Goal: Task Accomplishment & Management: Complete application form

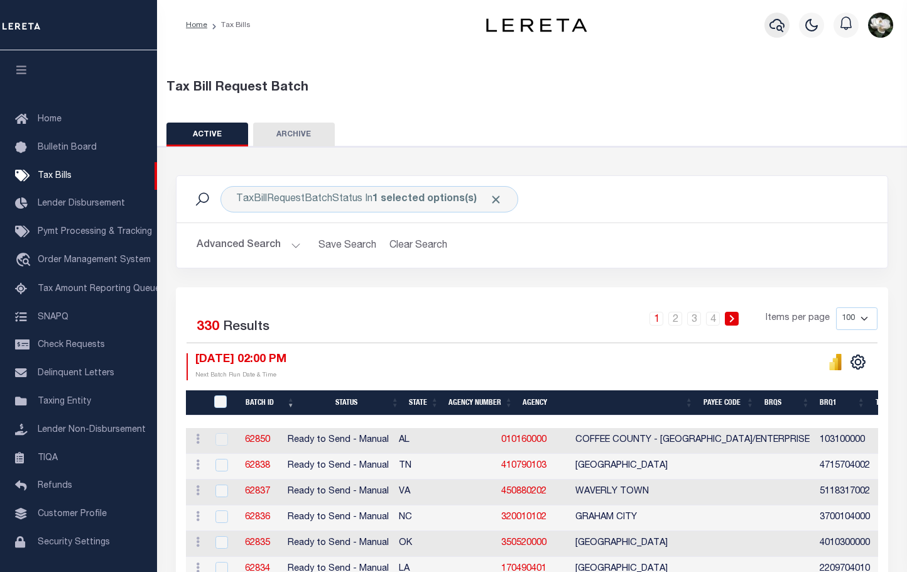
click at [775, 29] on icon "button" at bounding box center [777, 25] width 15 height 15
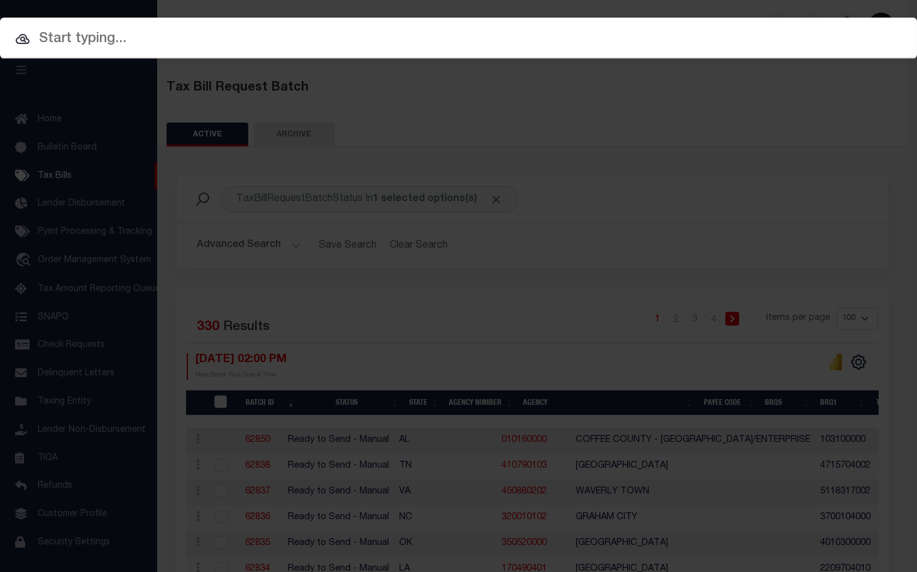
click at [146, 45] on input "text" at bounding box center [458, 39] width 917 height 22
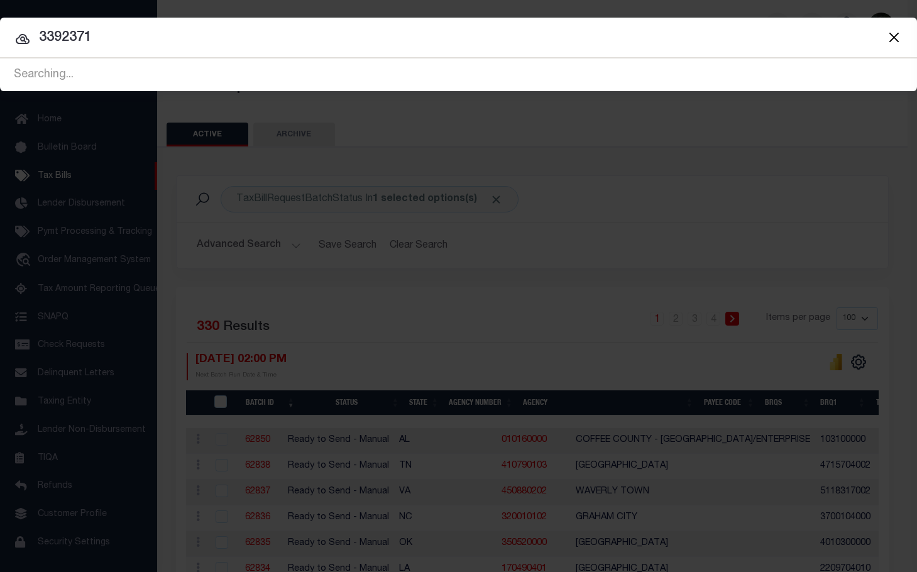
type input "3392371"
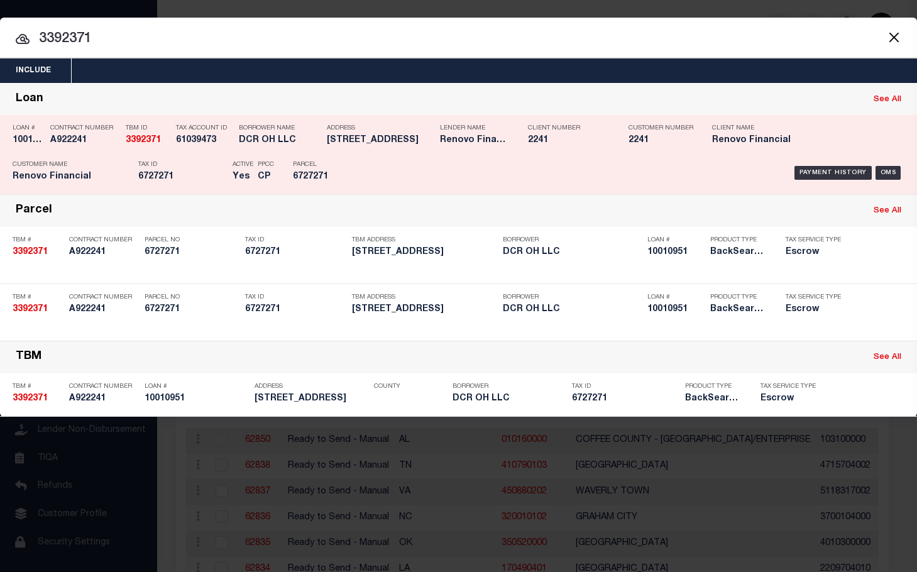
click at [309, 142] on h5 "DCR OH LLC" at bounding box center [280, 140] width 82 height 11
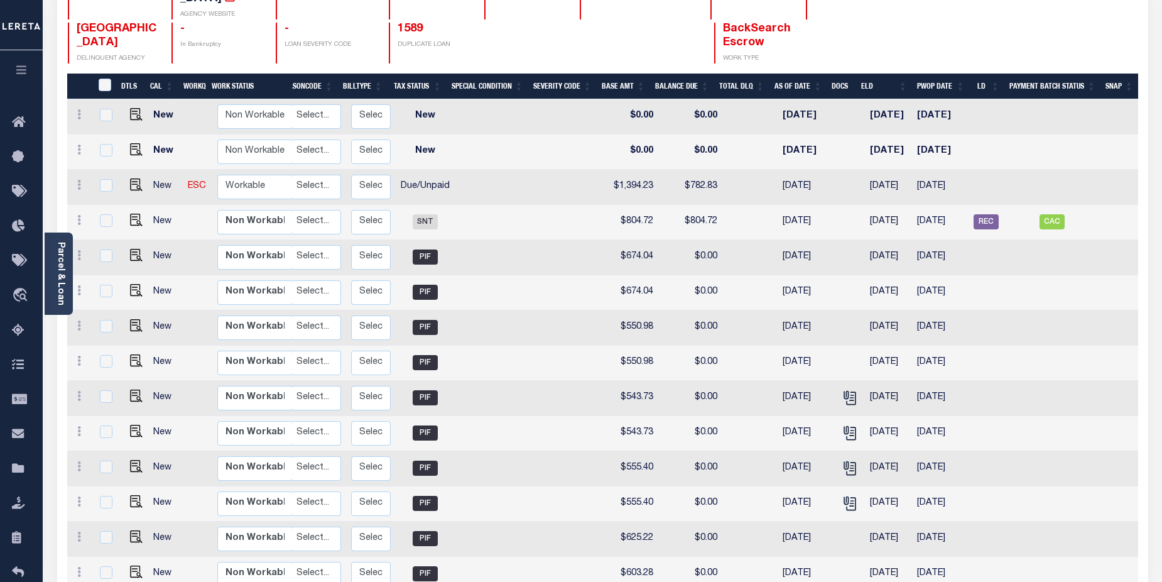
scroll to position [154, 0]
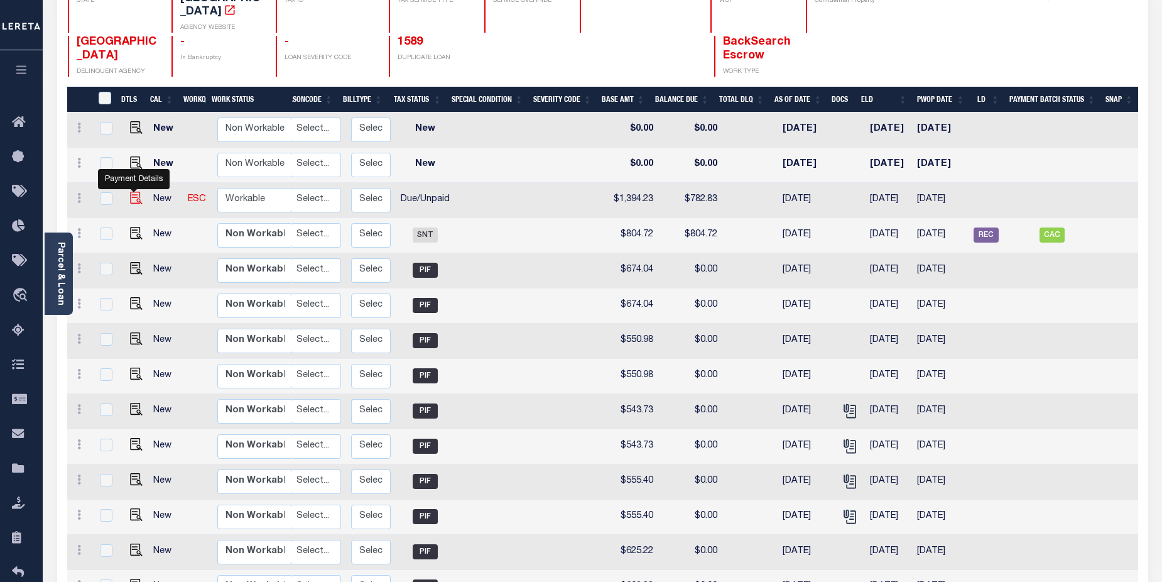
click at [135, 192] on img "" at bounding box center [136, 198] width 13 height 13
checkbox input "true"
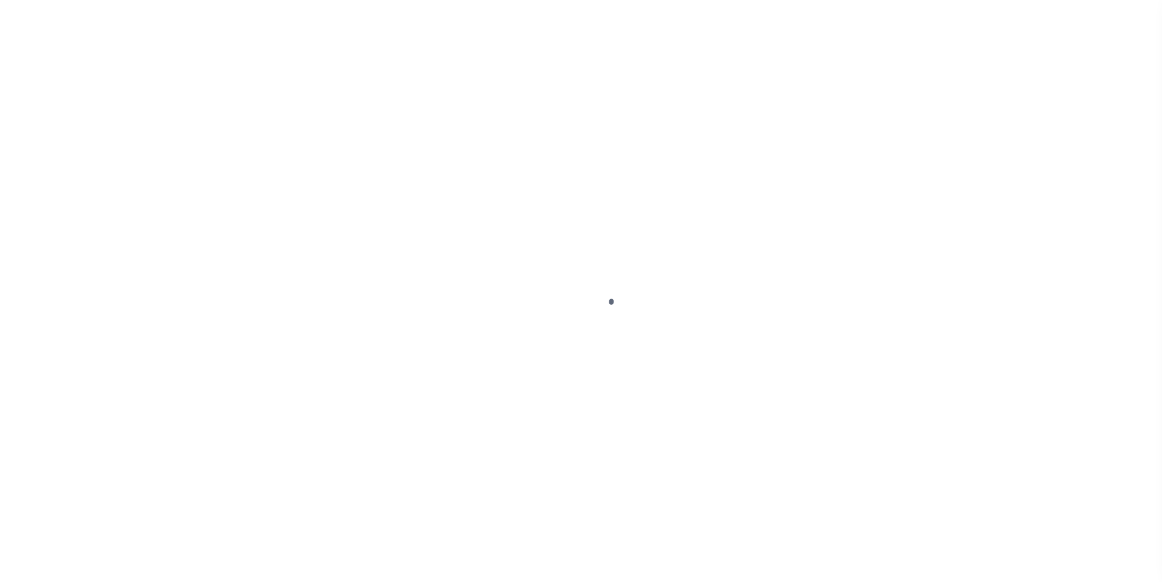
select select "DUE"
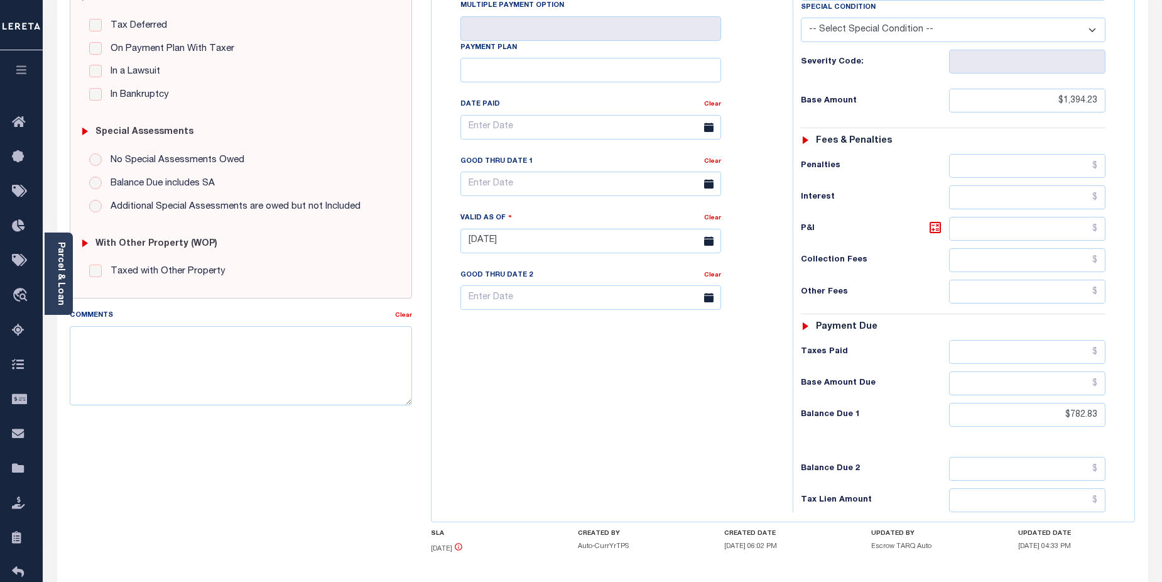
scroll to position [289, 0]
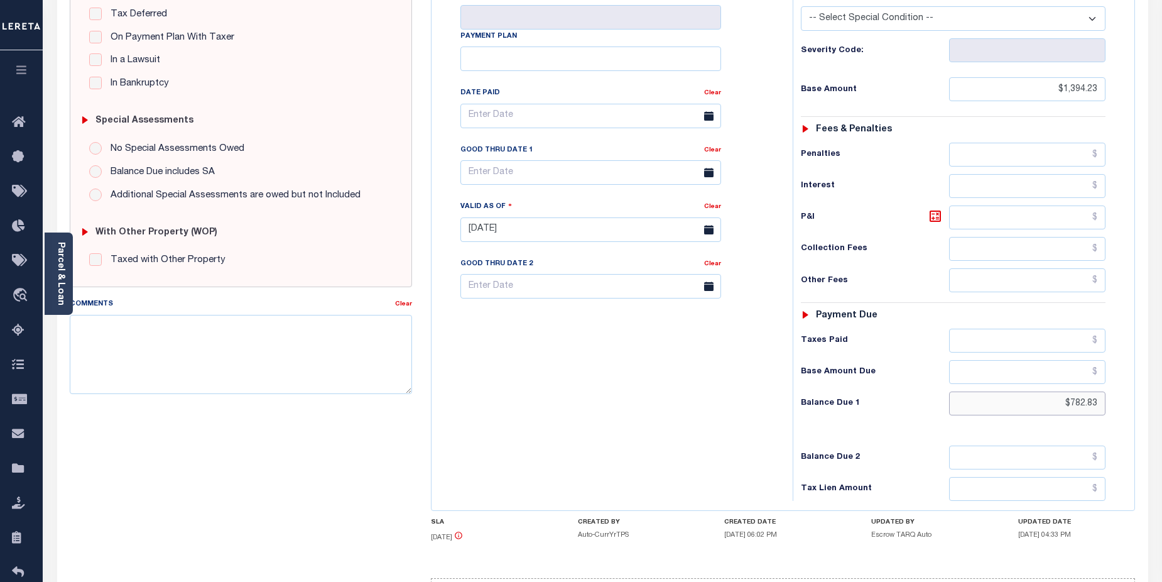
drag, startPoint x: 1057, startPoint y: 385, endPoint x: 1102, endPoint y: 378, distance: 45.8
click at [1102, 391] on input "$782.83" at bounding box center [1027, 403] width 157 height 24
type input "$793.78"
type input "[DATE]"
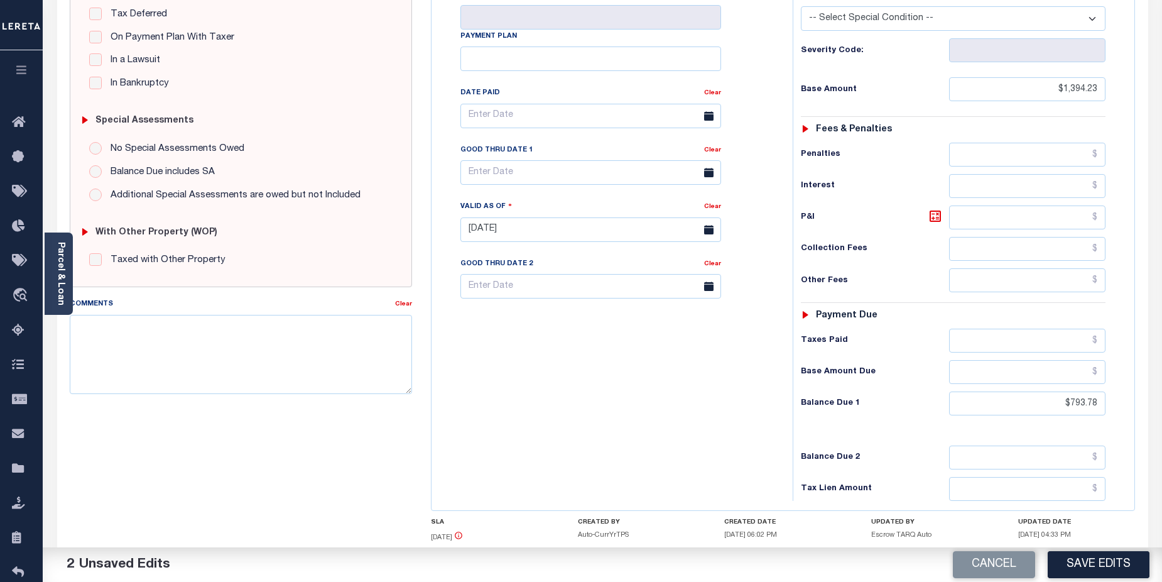
click at [1117, 381] on div "Tax Status Status - Select Status Code -" at bounding box center [958, 223] width 330 height 555
drag, startPoint x: 1056, startPoint y: 382, endPoint x: 1092, endPoint y: 368, distance: 39.0
click at [1091, 391] on input "$793.78" at bounding box center [1027, 403] width 157 height 24
type input "$793.77"
click at [1088, 329] on input "text" at bounding box center [1027, 341] width 157 height 24
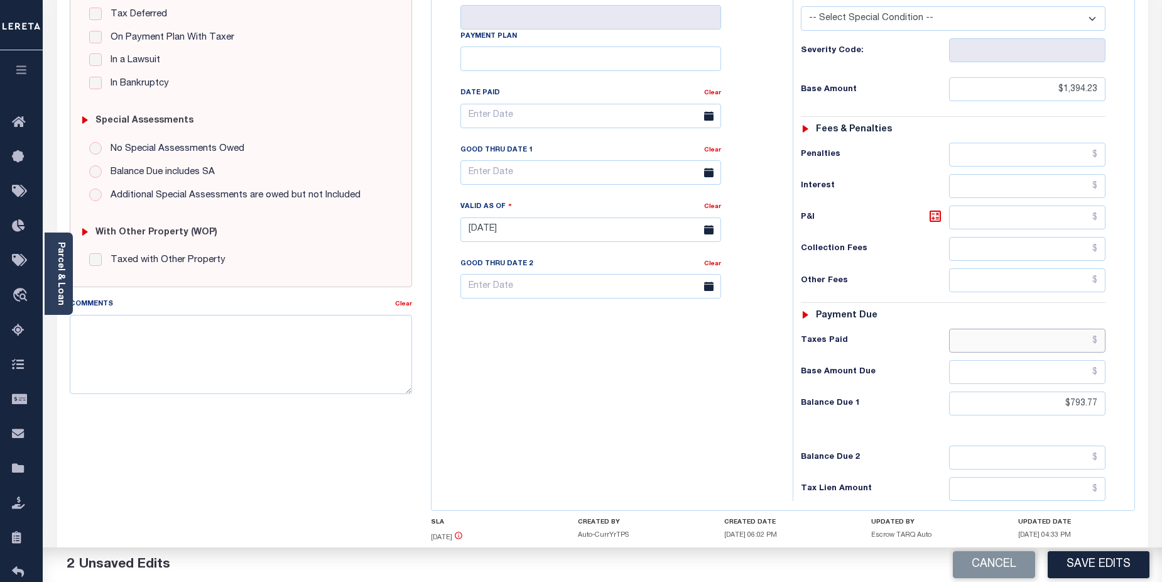
click at [1080, 329] on input "text" at bounding box center [1027, 341] width 157 height 24
type input "$10.94"
click at [1100, 567] on button "Save Edits" at bounding box center [1099, 564] width 102 height 27
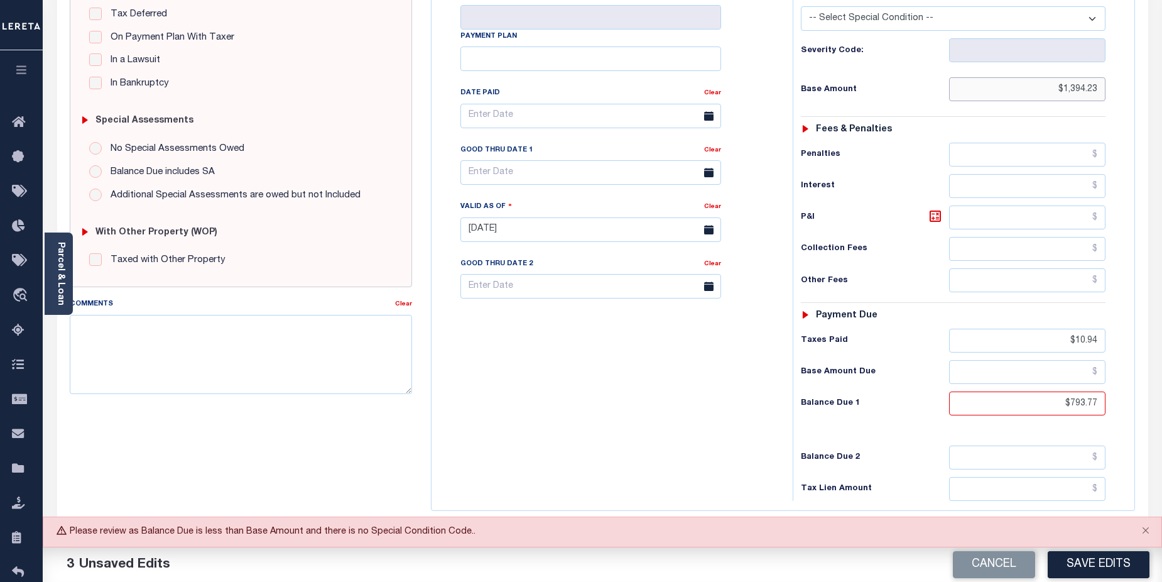
drag, startPoint x: 1056, startPoint y: 70, endPoint x: 1114, endPoint y: 68, distance: 58.4
click at [1114, 68] on div "Tax Status Status - Select Status Code -" at bounding box center [958, 223] width 330 height 555
type input "$793.77"
click at [657, 327] on div "Tax Bill No Multiple Payment Option Payment Plan Clear" at bounding box center [609, 223] width 349 height 555
click at [1100, 561] on button "Save Edits" at bounding box center [1099, 564] width 102 height 27
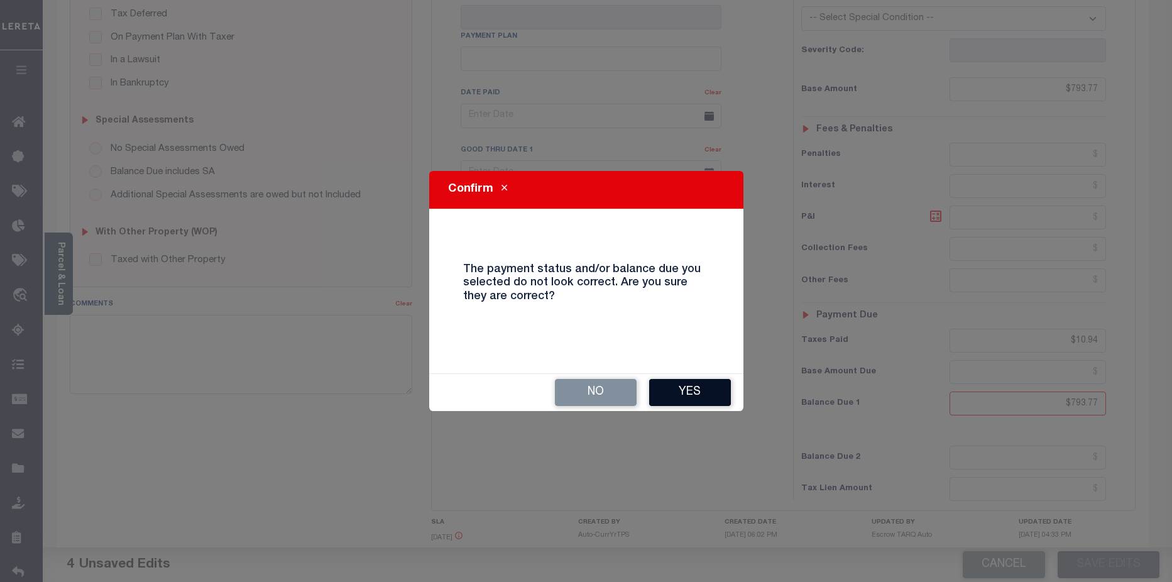
click at [711, 396] on button "Yes" at bounding box center [690, 392] width 82 height 27
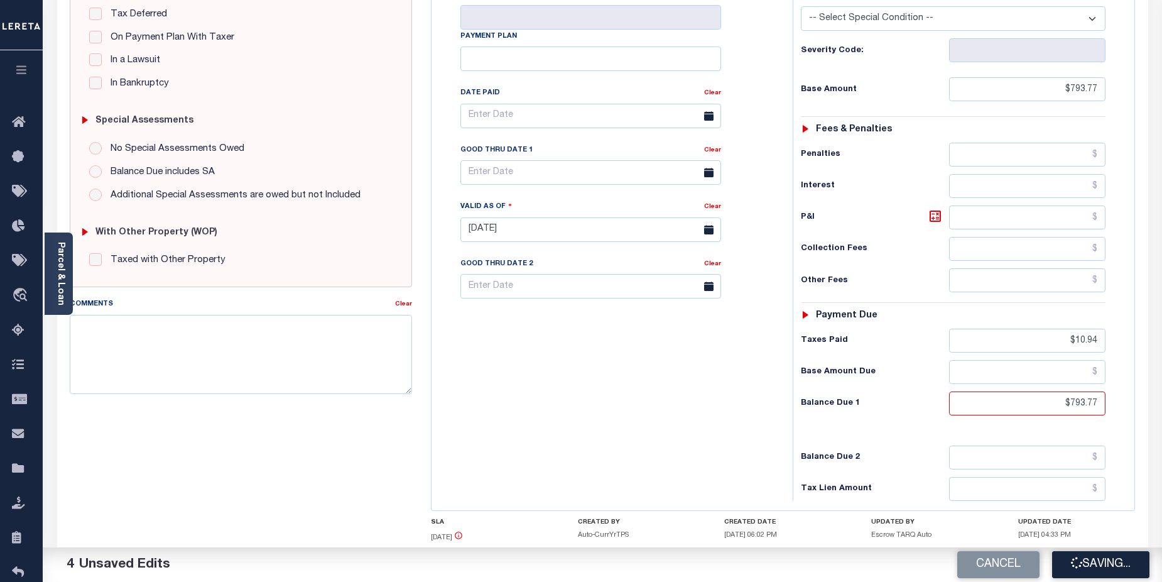
checkbox input "false"
type input "$793.77"
type input "$10.94"
type input "$793.77"
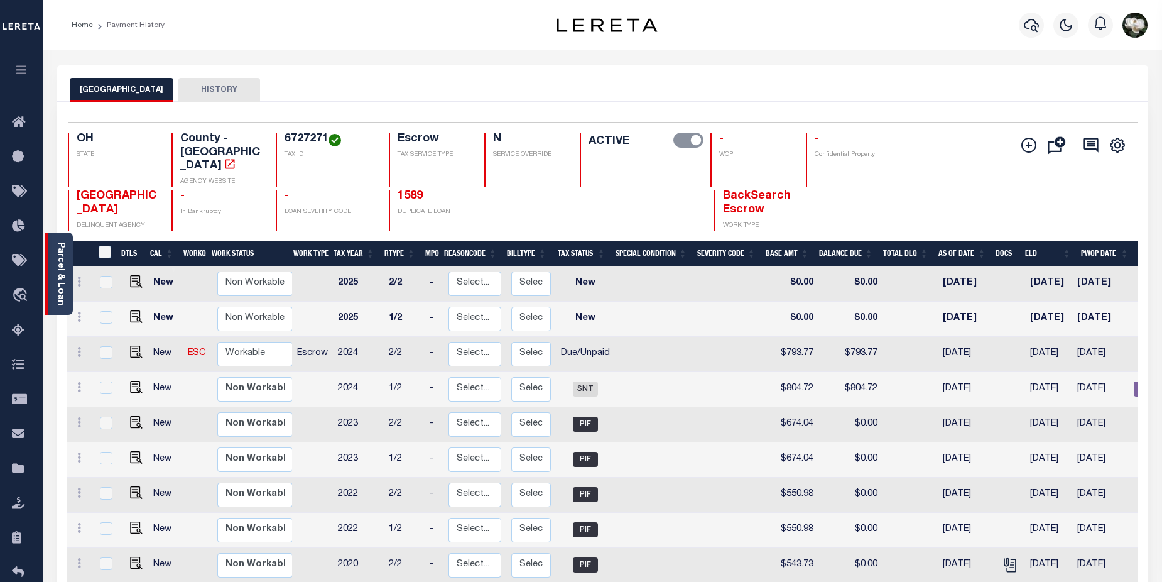
click at [63, 253] on link "Parcel & Loan" at bounding box center [60, 273] width 9 height 63
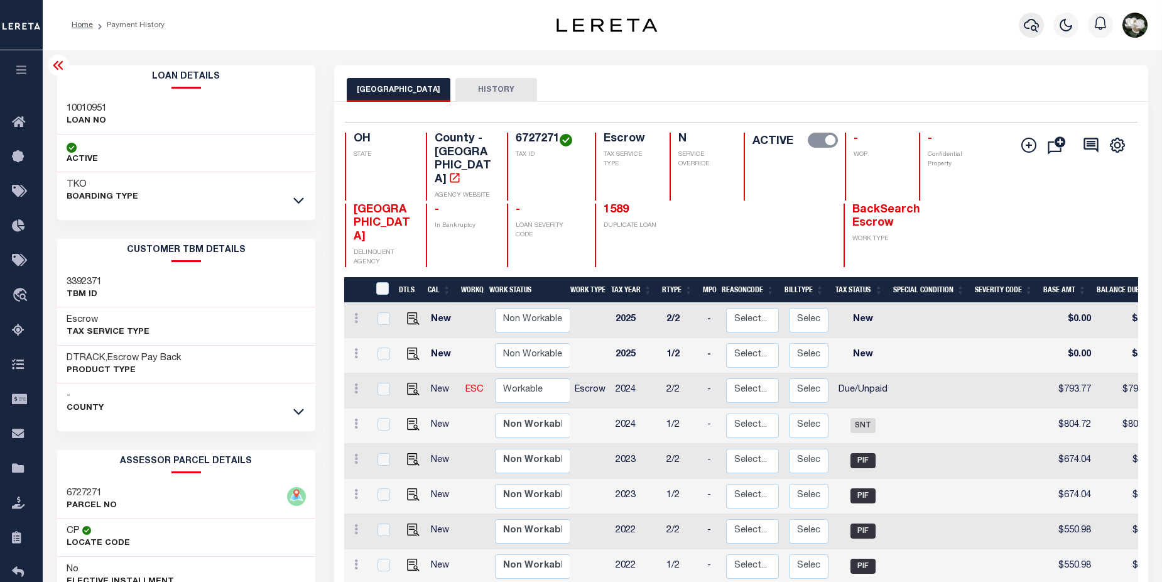
click at [1030, 28] on icon "button" at bounding box center [1031, 25] width 15 height 15
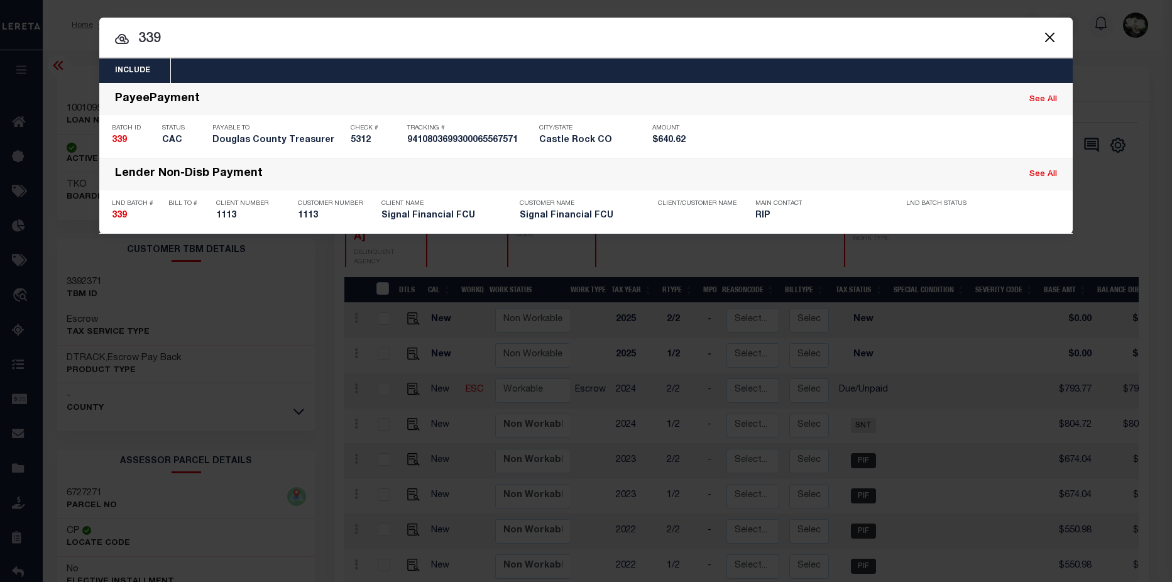
click at [204, 43] on input "339" at bounding box center [585, 39] width 973 height 22
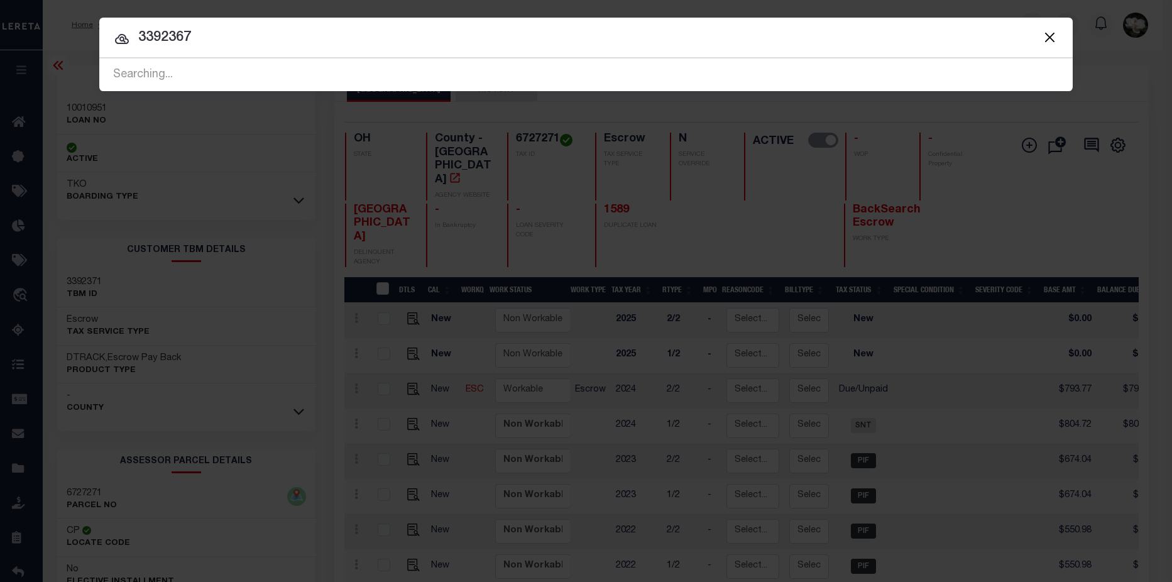
type input "3392367"
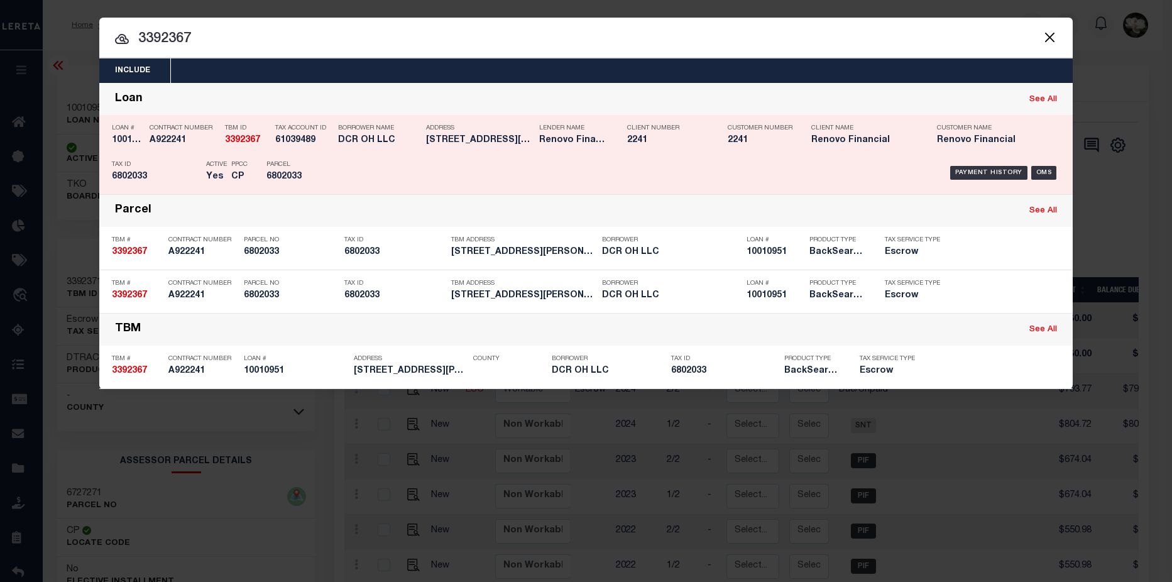
click at [763, 139] on h5 "2241" at bounding box center [759, 140] width 63 height 11
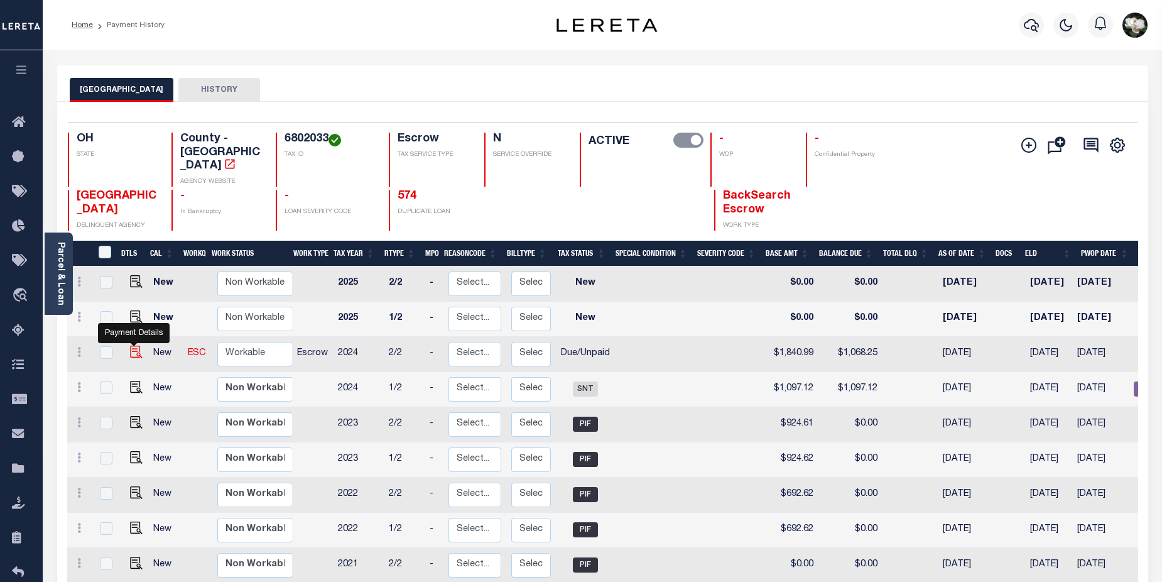
click at [134, 346] on img "" at bounding box center [136, 352] width 13 height 13
checkbox input "true"
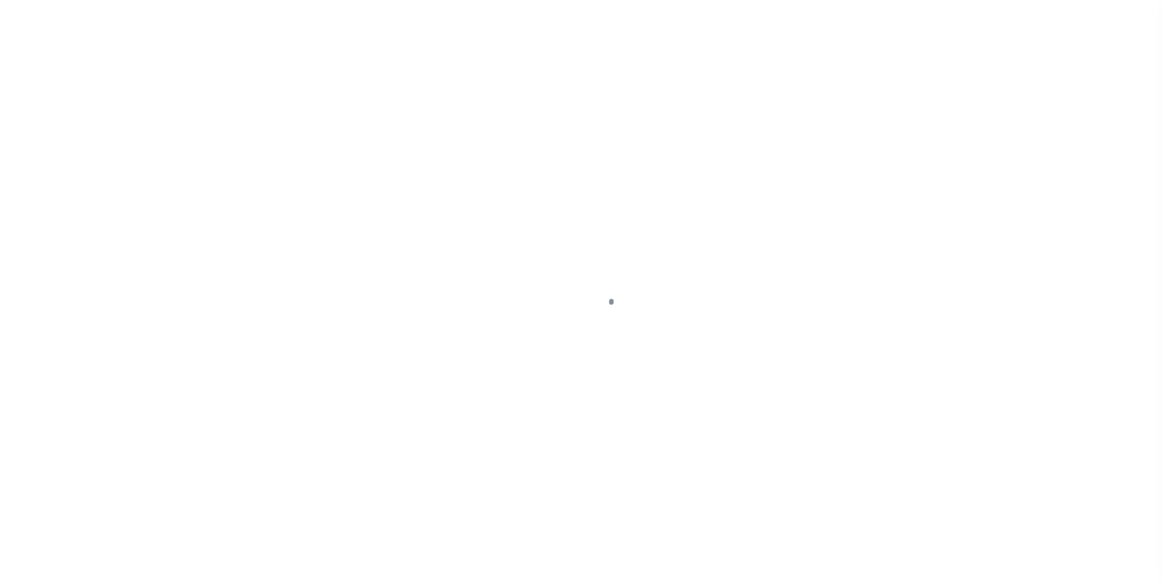
select select "DUE"
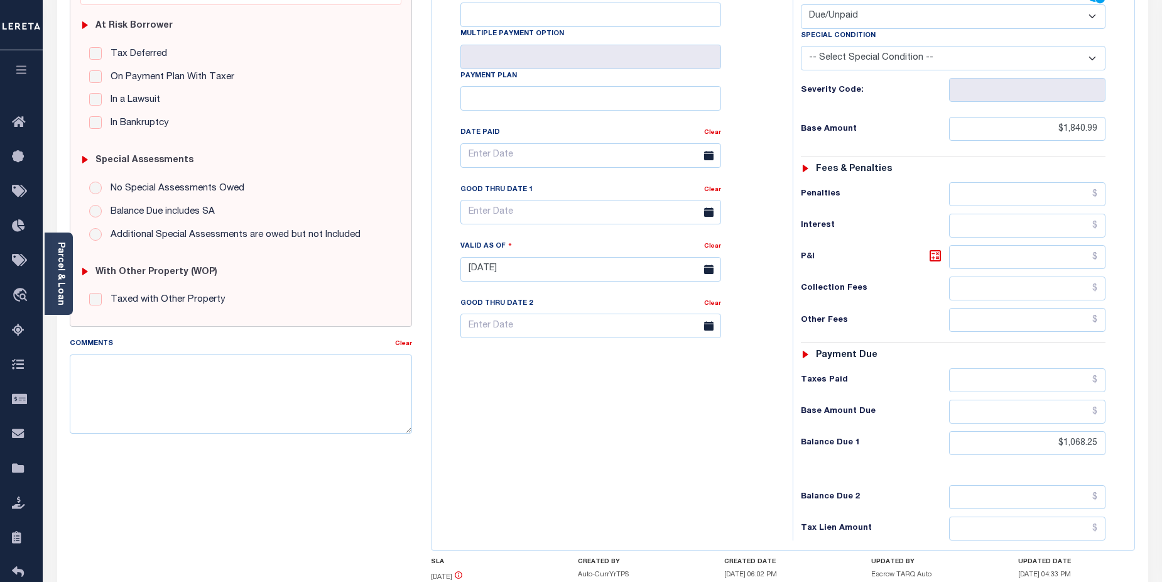
scroll to position [253, 0]
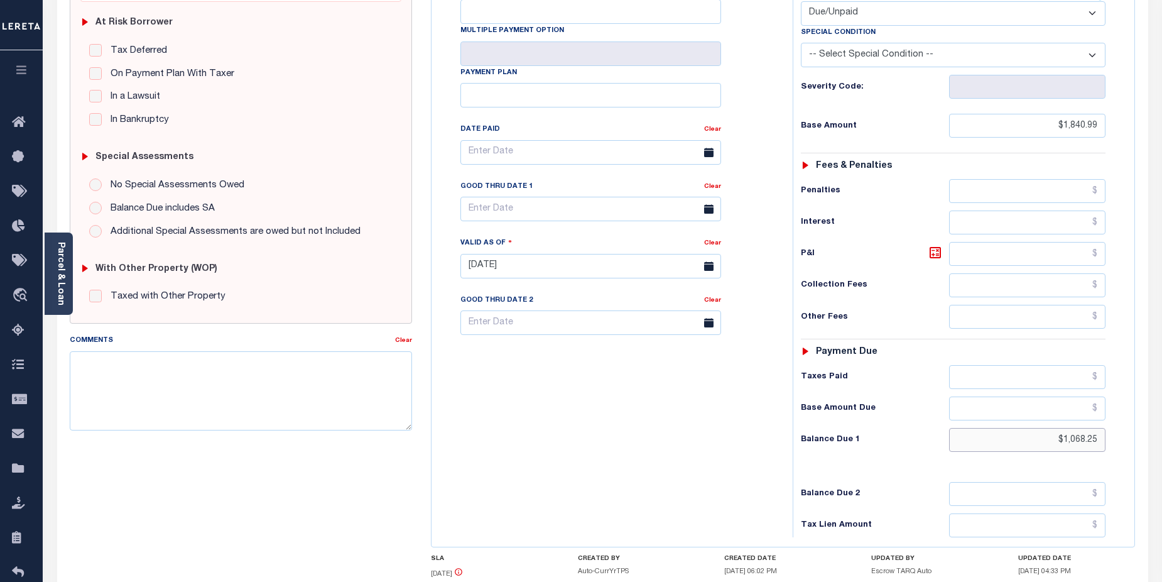
drag, startPoint x: 1049, startPoint y: 412, endPoint x: 1106, endPoint y: 411, distance: 57.2
click at [1106, 428] on input "$1,068.25" at bounding box center [1027, 440] width 157 height 24
type input "$1,082.69"
type input "[DATE]"
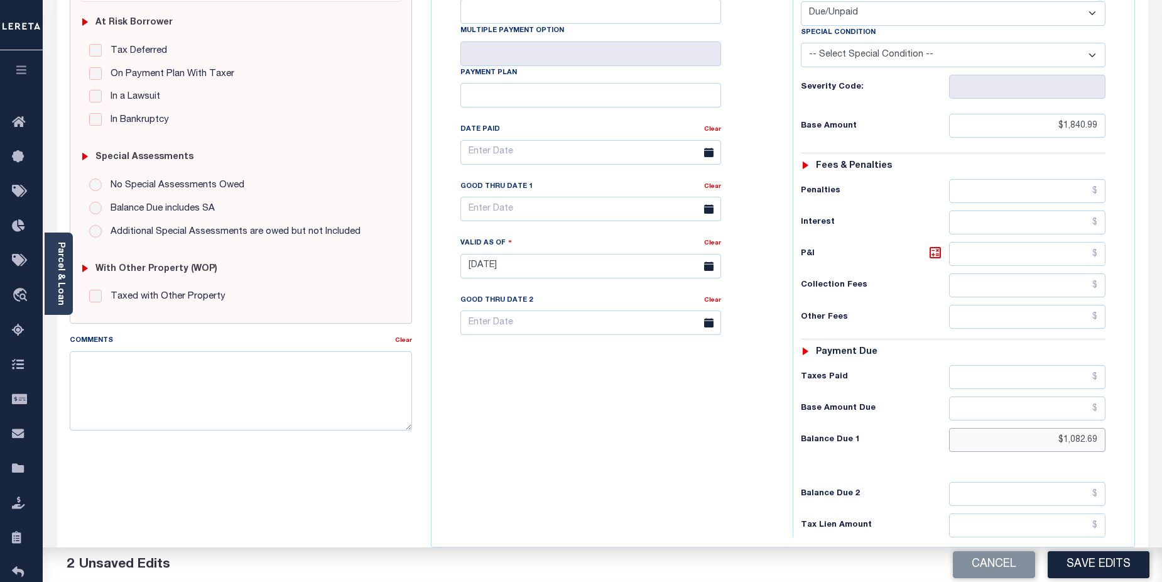
drag, startPoint x: 1093, startPoint y: 413, endPoint x: 1084, endPoint y: 411, distance: 8.5
click at [1095, 428] on input "$1,082.69" at bounding box center [1027, 440] width 157 height 24
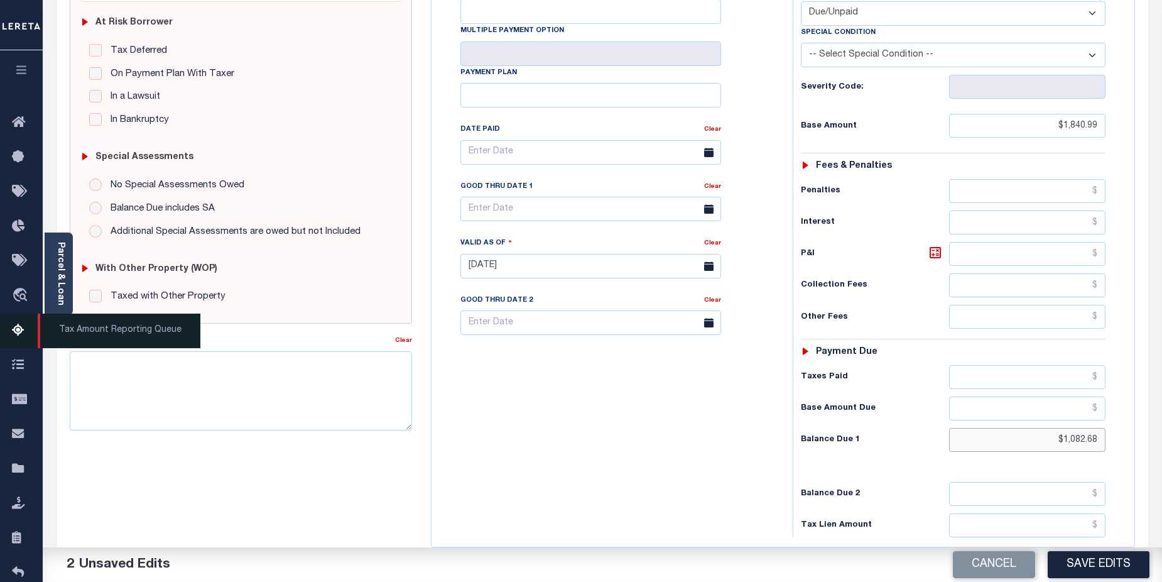
type input "$1,082.68"
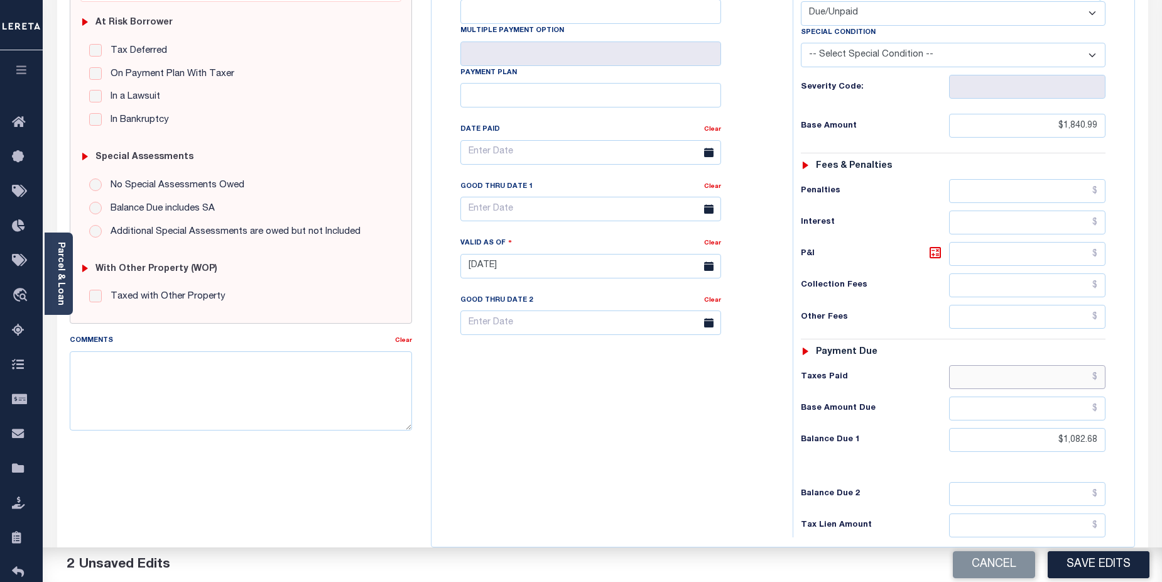
click at [1053, 365] on input "text" at bounding box center [1027, 377] width 157 height 24
type input "$14.43"
click at [1055, 396] on input "text" at bounding box center [1027, 408] width 157 height 24
type input "$1,097.11"
click at [1110, 566] on button "Save Edits" at bounding box center [1099, 564] width 102 height 27
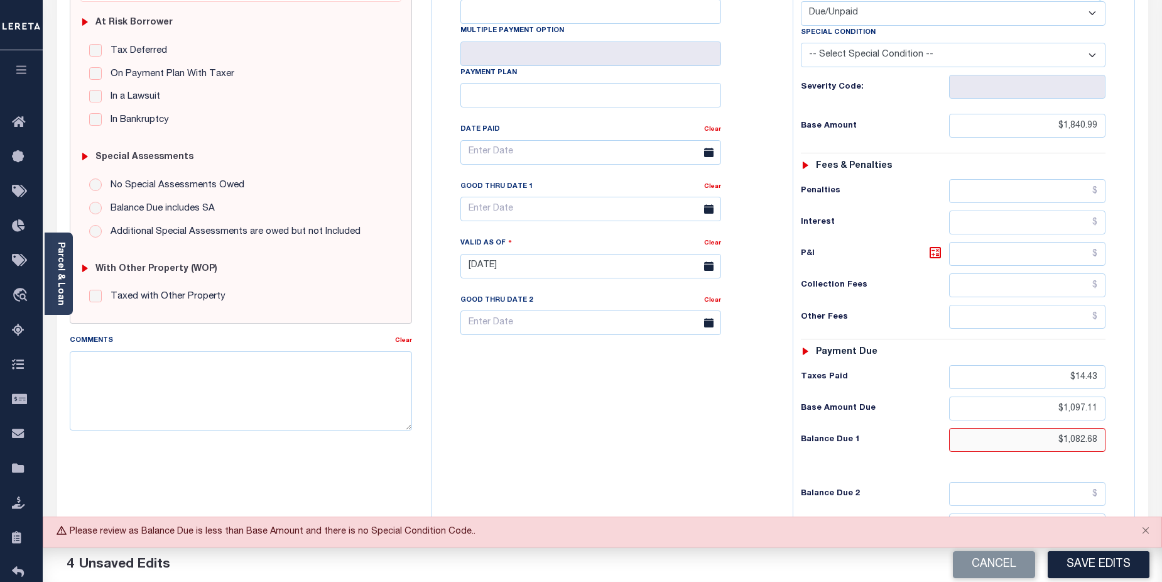
drag, startPoint x: 1056, startPoint y: 420, endPoint x: 1111, endPoint y: 416, distance: 55.5
click at [1111, 416] on div "Tax Status Status - Select Status Code -" at bounding box center [958, 259] width 330 height 555
type input "$1,082.68"
click at [740, 450] on div "Tax Bill No Multiple Payment Option Payment Plan Clear" at bounding box center [609, 259] width 349 height 555
click at [1090, 560] on button "Save Edits" at bounding box center [1099, 564] width 102 height 27
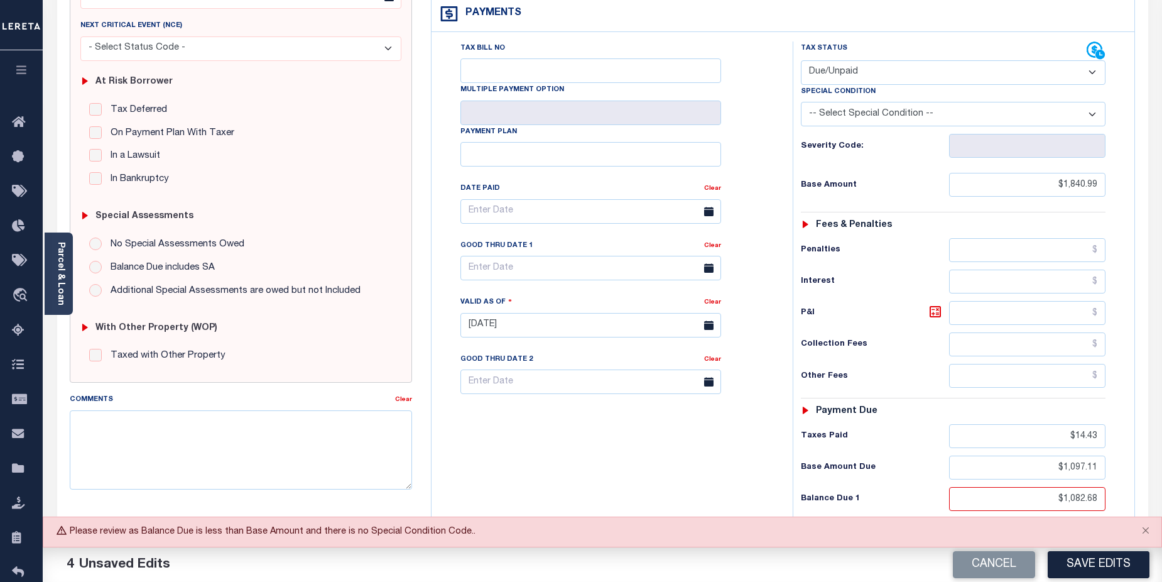
scroll to position [190, 0]
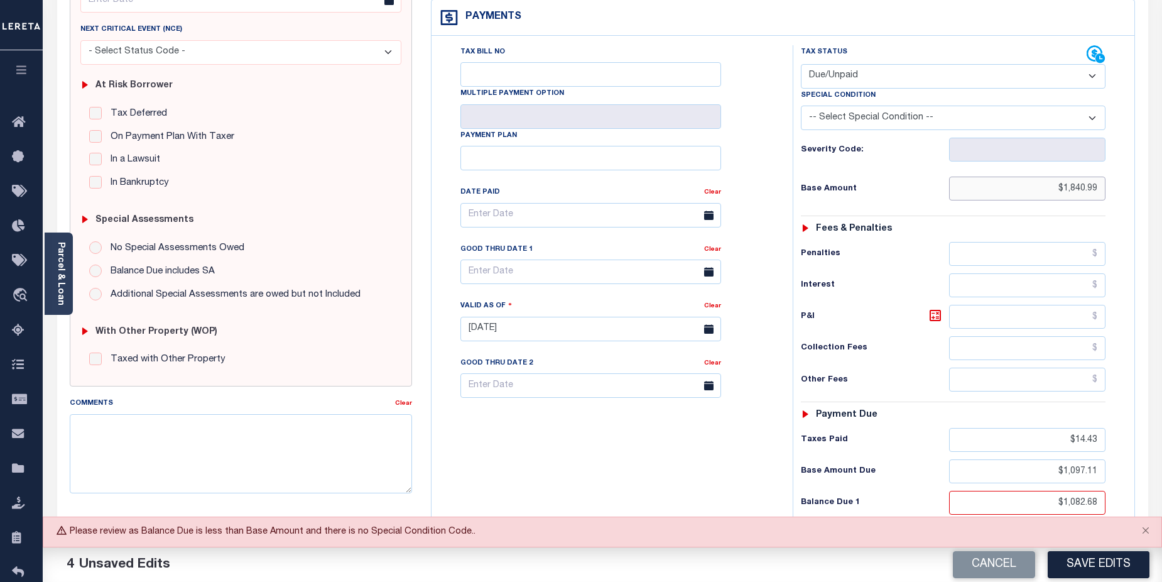
drag, startPoint x: 1052, startPoint y: 167, endPoint x: 1125, endPoint y: 133, distance: 81.0
click at [1113, 166] on div "Tax Status Status - Select Status Code -" at bounding box center [958, 322] width 330 height 555
type input "$1,097.11"
click at [1108, 564] on button "Save Edits" at bounding box center [1099, 564] width 102 height 27
click at [1093, 106] on select "-- Select Special Condition -- 3RD PARTY TAX LIEN AGENCY TAX LIEN (A.K.A Inside…" at bounding box center [953, 118] width 305 height 25
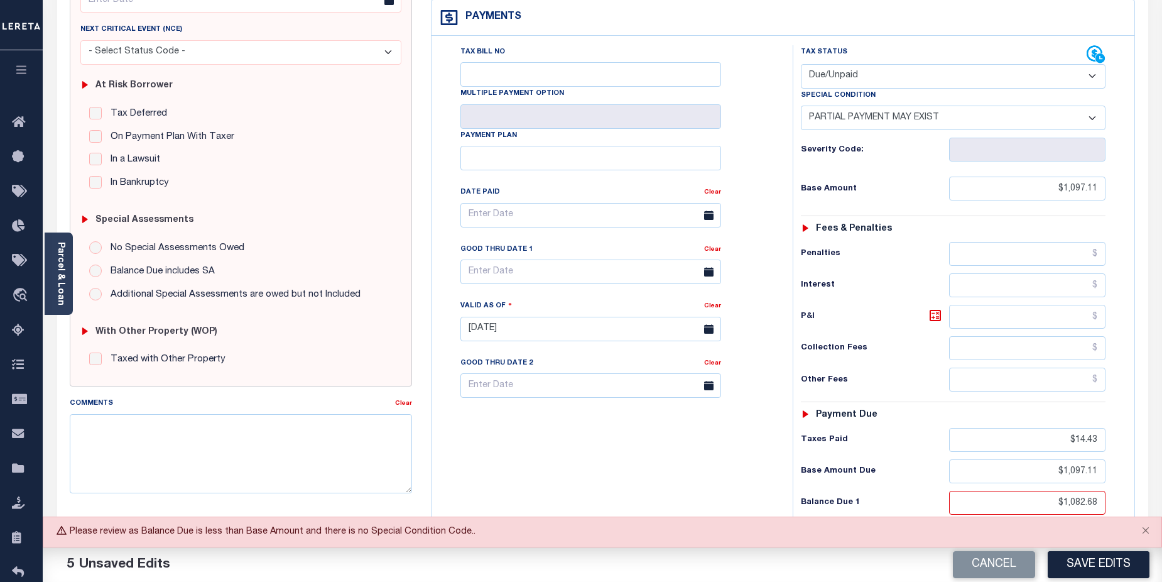
click at [801, 106] on select "-- Select Special Condition -- 3RD PARTY TAX LIEN AGENCY TAX LIEN (A.K.A Inside…" at bounding box center [953, 118] width 305 height 25
click at [1094, 564] on button "Save Edits" at bounding box center [1099, 564] width 102 height 27
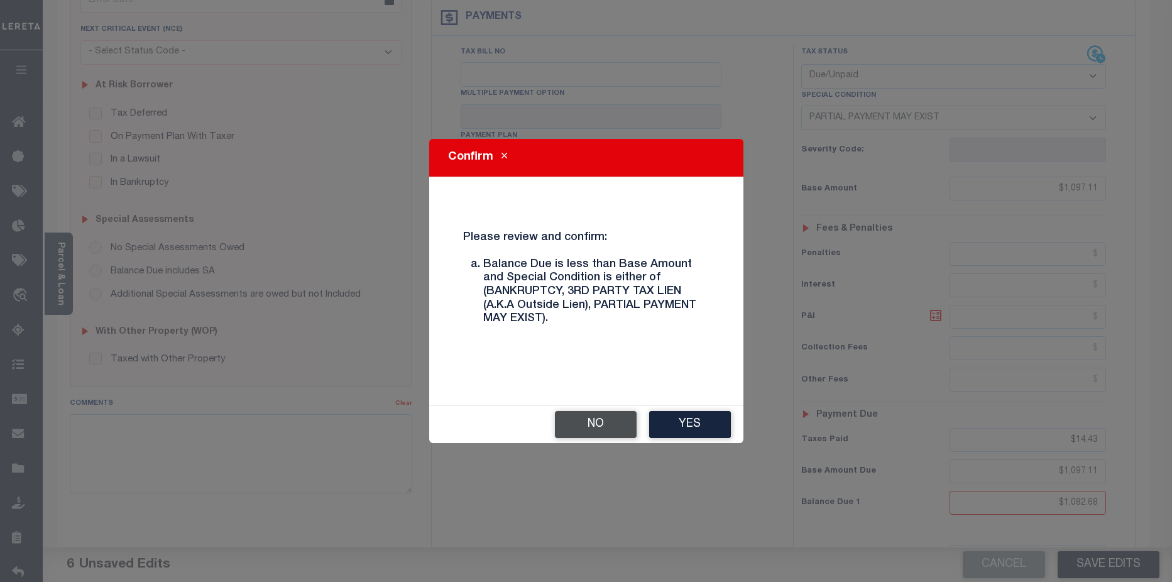
click at [603, 427] on button "No" at bounding box center [596, 424] width 82 height 27
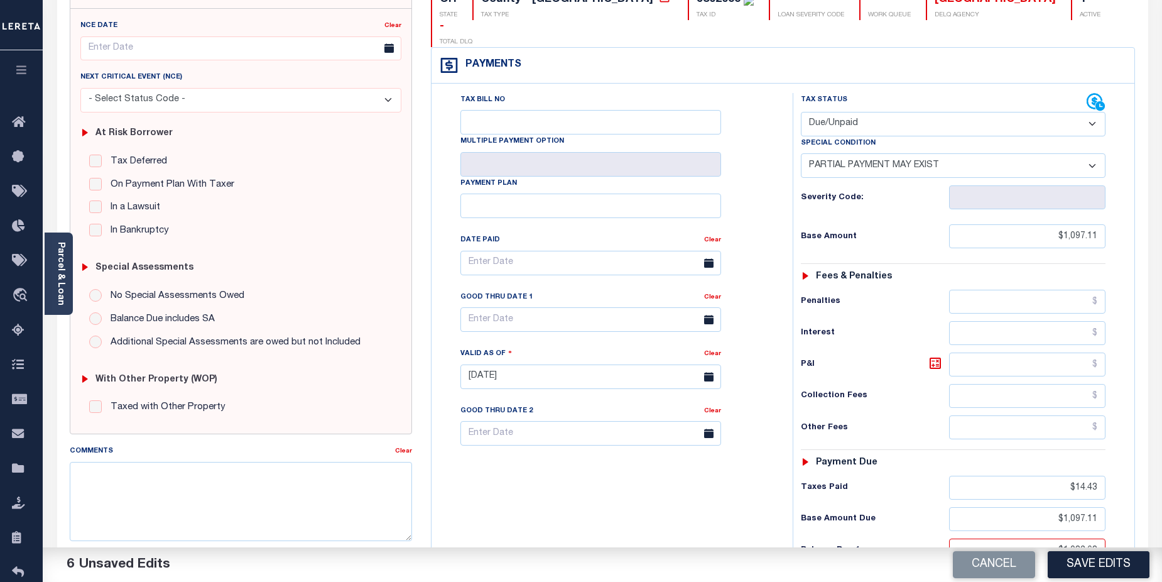
scroll to position [129, 0]
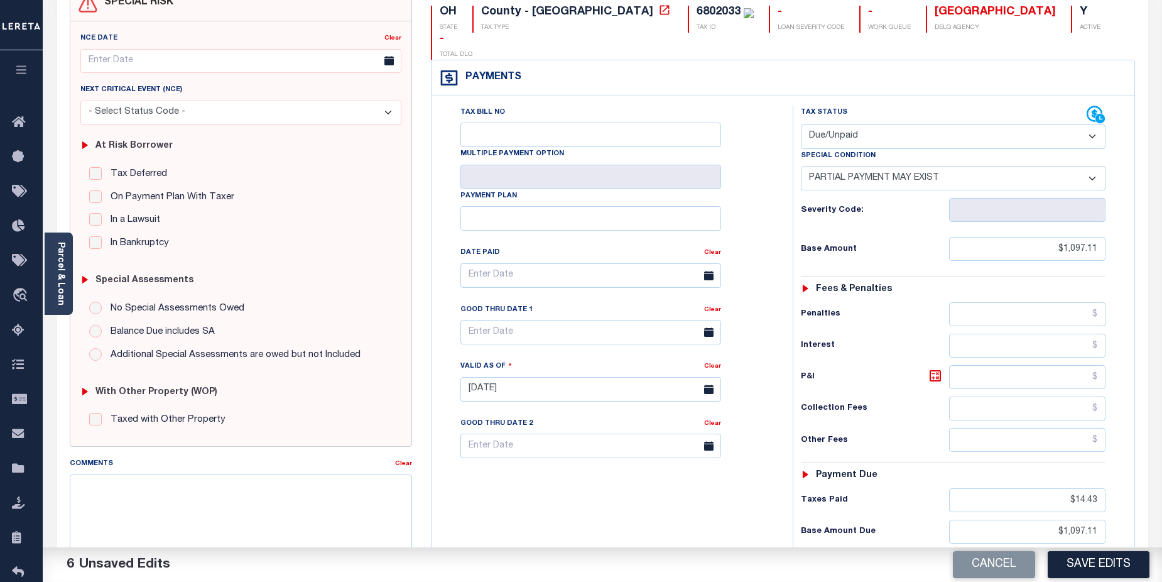
click at [1090, 166] on select "-- Select Special Condition -- 3RD PARTY TAX LIEN AGENCY TAX LIEN (A.K.A Inside…" at bounding box center [953, 178] width 305 height 25
select select "13"
click at [801, 166] on select "-- Select Special Condition -- 3RD PARTY TAX LIEN AGENCY TAX LIEN (A.K.A Inside…" at bounding box center [953, 178] width 305 height 25
click at [1113, 560] on button "Save Edits" at bounding box center [1099, 564] width 102 height 27
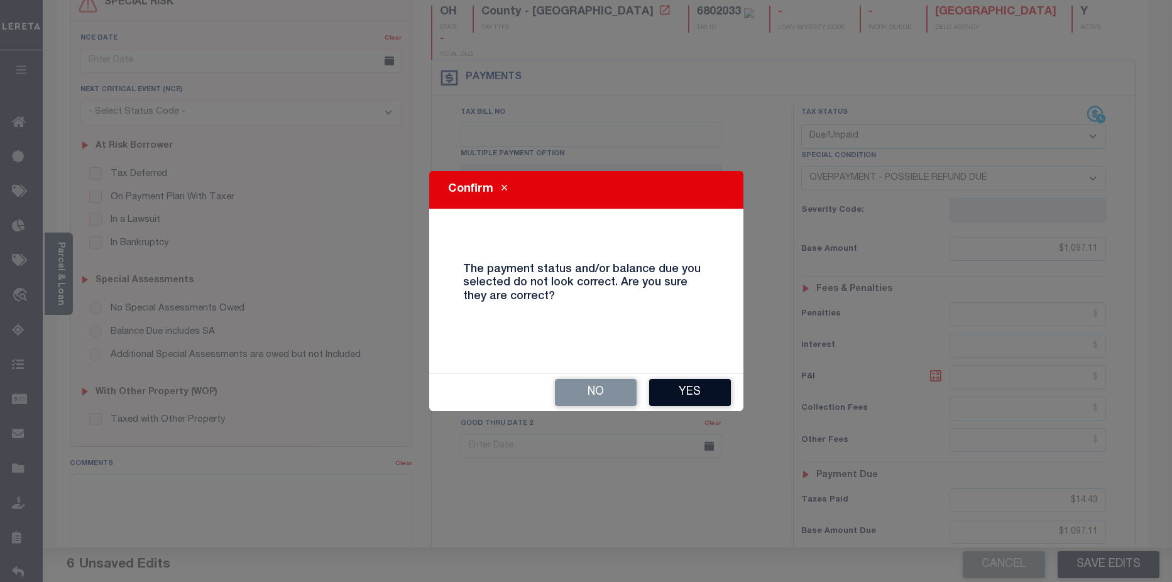
click at [713, 396] on button "Yes" at bounding box center [690, 392] width 82 height 27
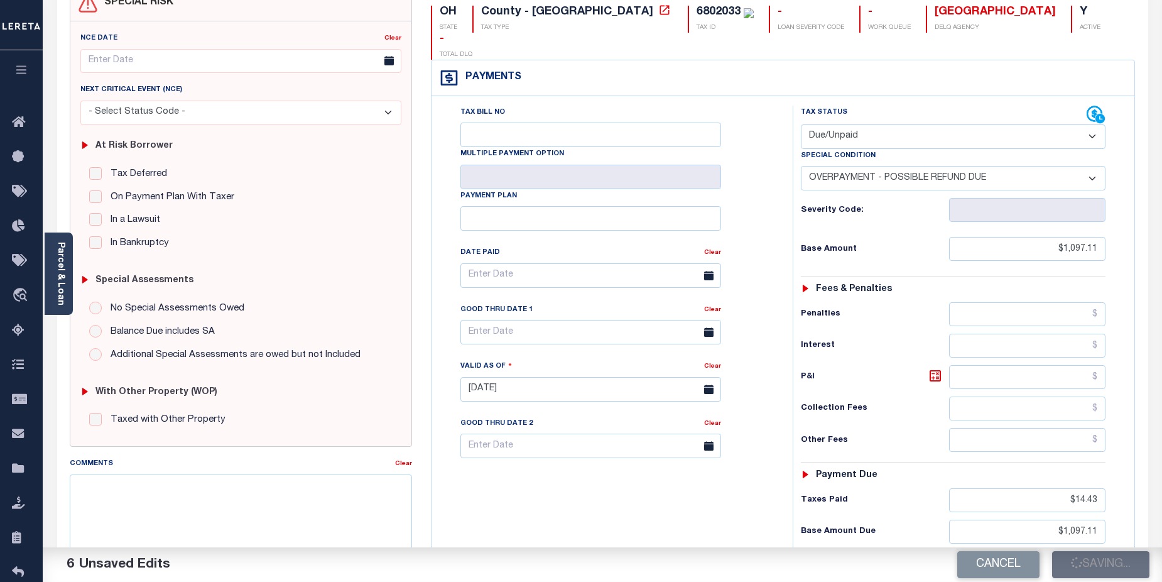
checkbox input "false"
type input "$1,097.11"
type input "$14.43"
type input "$1,097.11"
type input "$1,082.68"
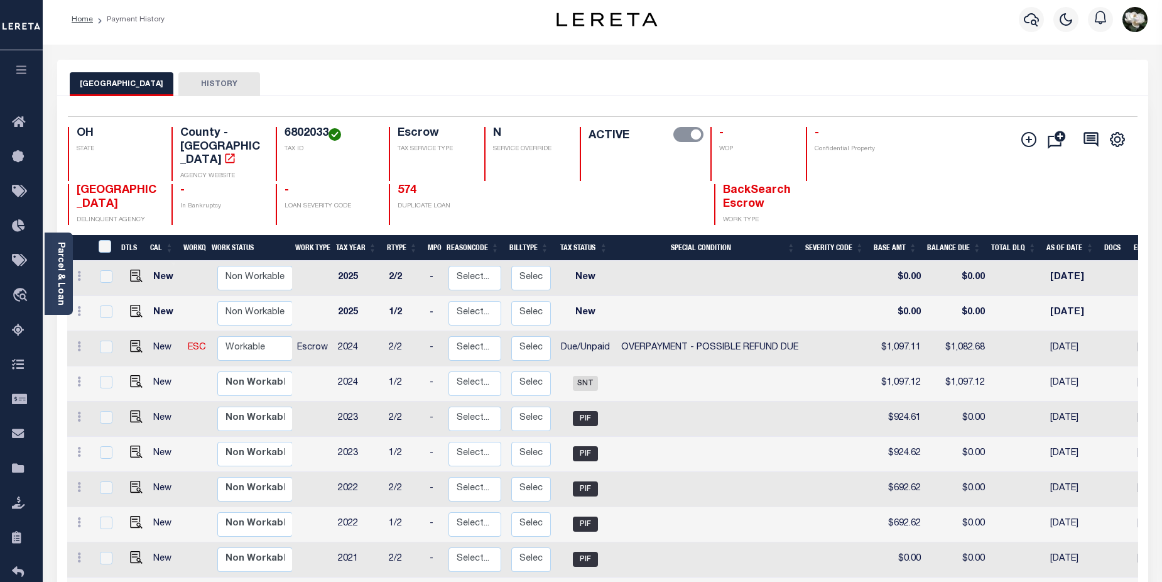
scroll to position [9, 0]
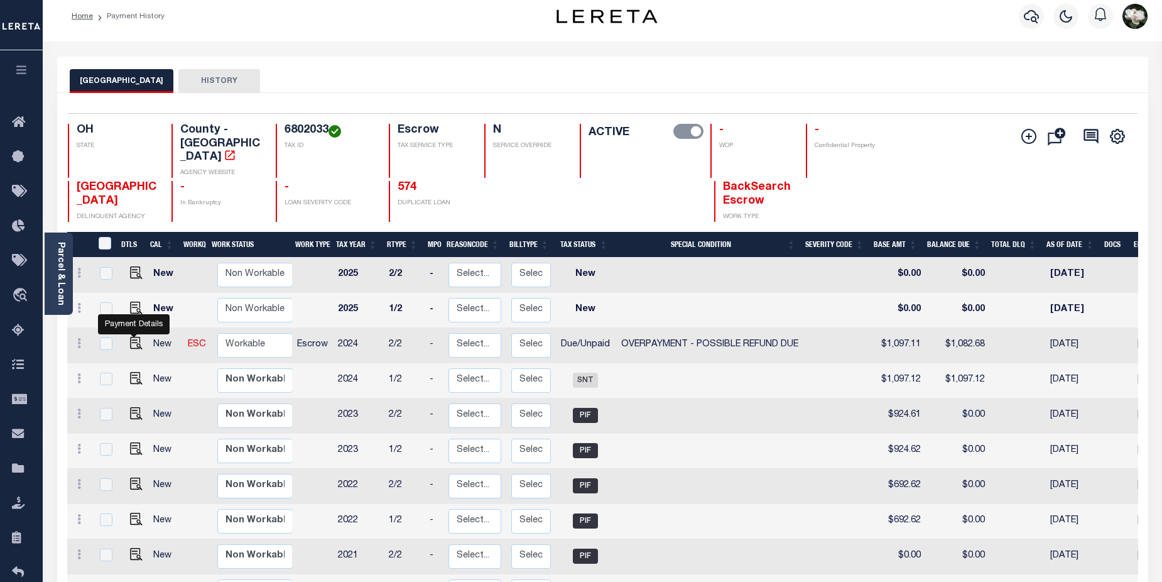
click at [141, 330] on td at bounding box center [134, 345] width 30 height 35
checkbox input "true"
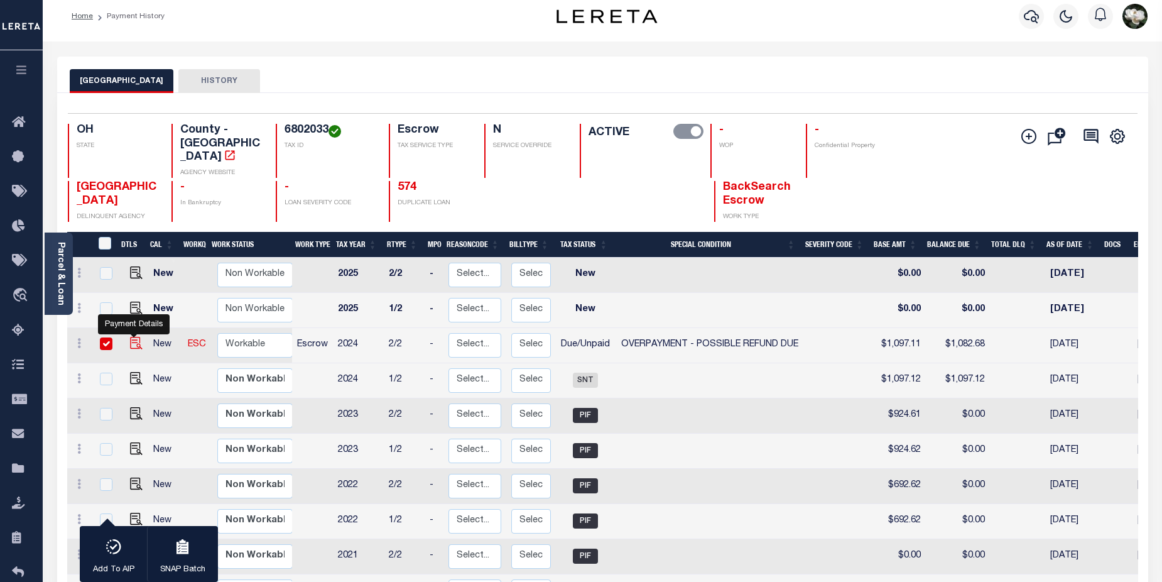
click at [138, 337] on img "" at bounding box center [136, 343] width 13 height 13
checkbox input "false"
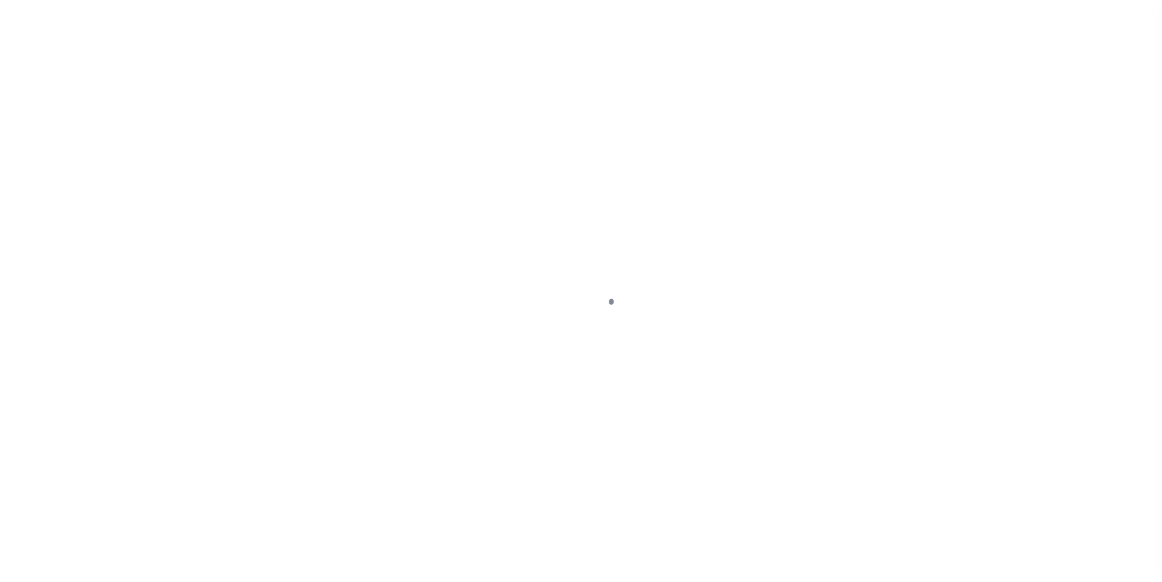
select select "DUE"
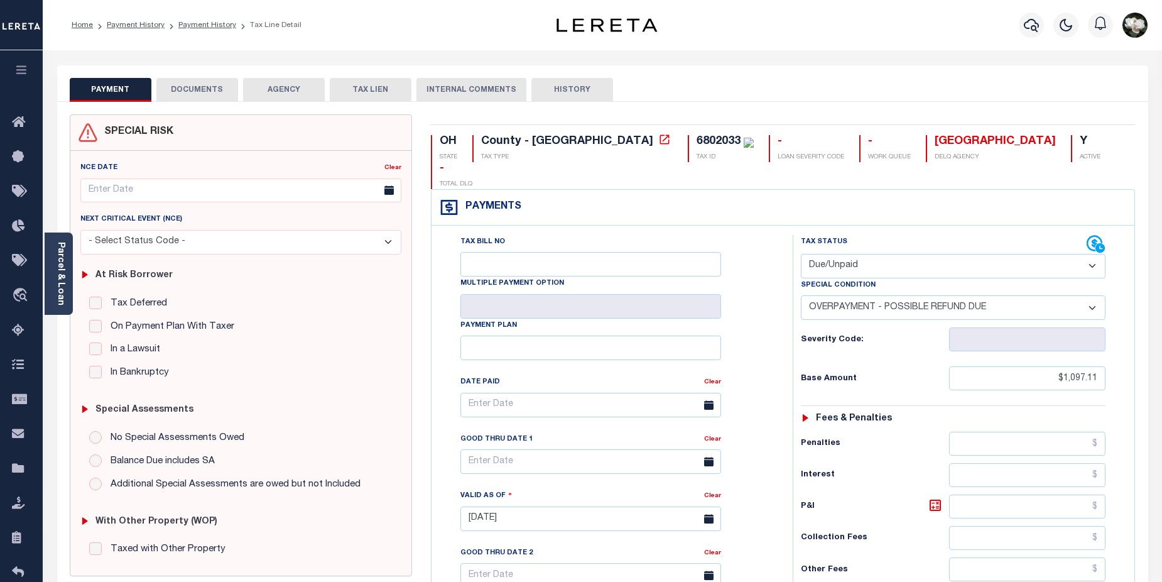
click at [1097, 295] on select "-- Select Special Condition -- 3RD PARTY TAX LIEN AGENCY TAX LIEN (A.K.A Inside…" at bounding box center [953, 307] width 305 height 25
select select "33"
click at [801, 295] on select "-- Select Special Condition -- 3RD PARTY TAX LIEN AGENCY TAX LIEN (A.K.A Inside…" at bounding box center [953, 307] width 305 height 25
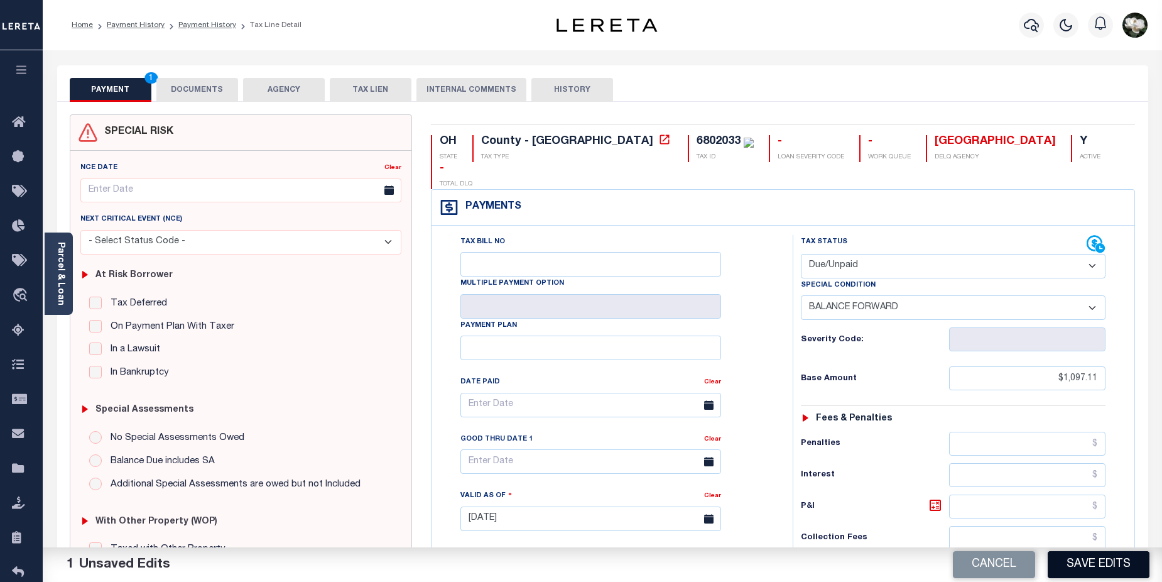
click at [1089, 567] on button "Save Edits" at bounding box center [1099, 564] width 102 height 27
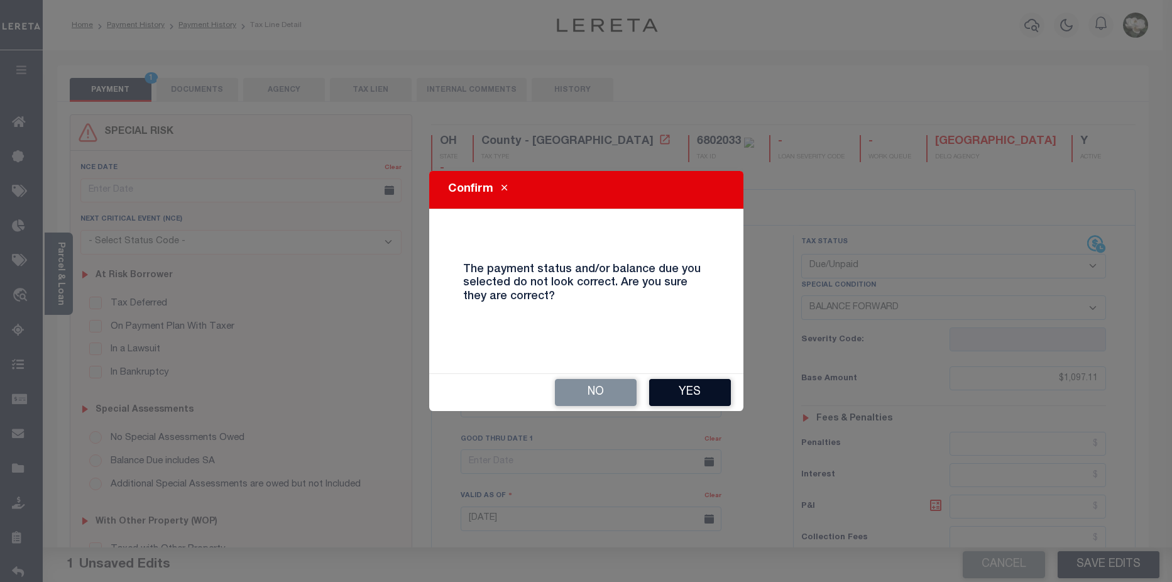
click at [706, 392] on button "Yes" at bounding box center [690, 392] width 82 height 27
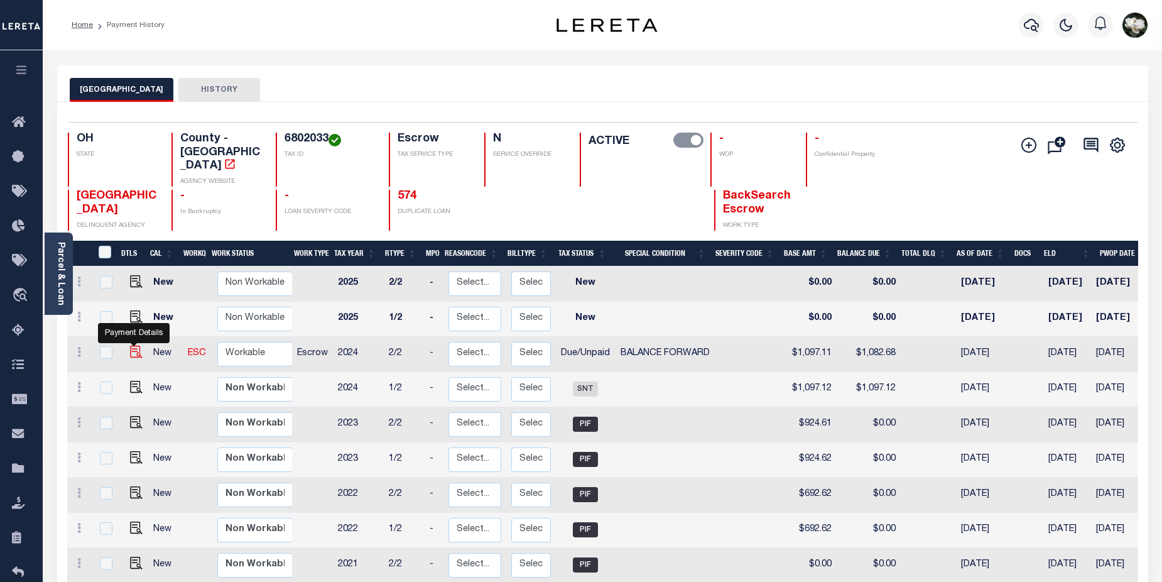
click at [136, 346] on img "" at bounding box center [136, 352] width 13 height 13
checkbox input "true"
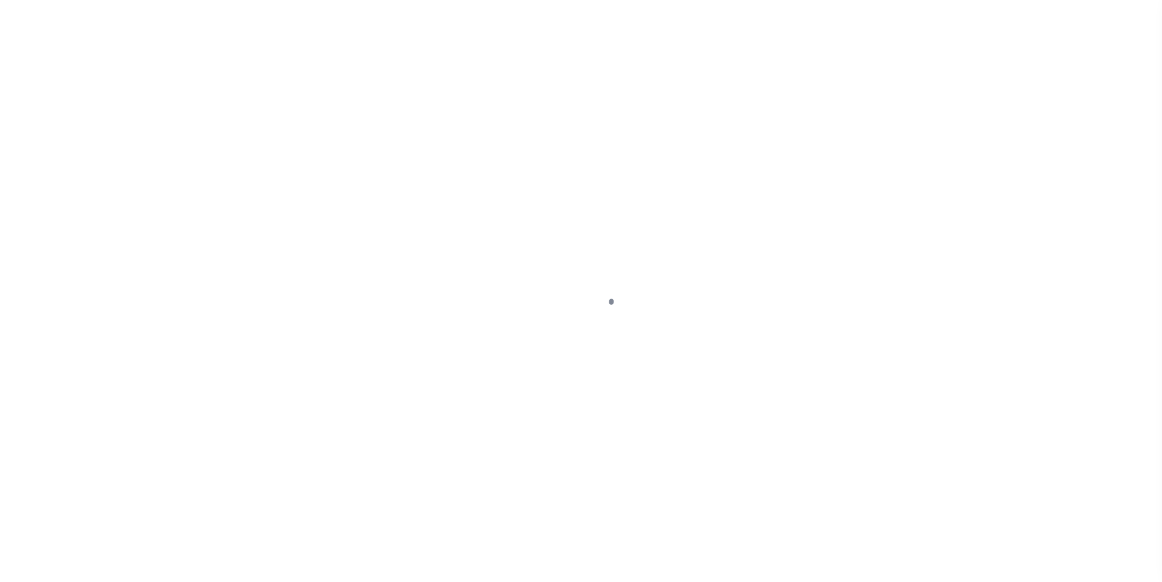
select select "DUE"
select select "33"
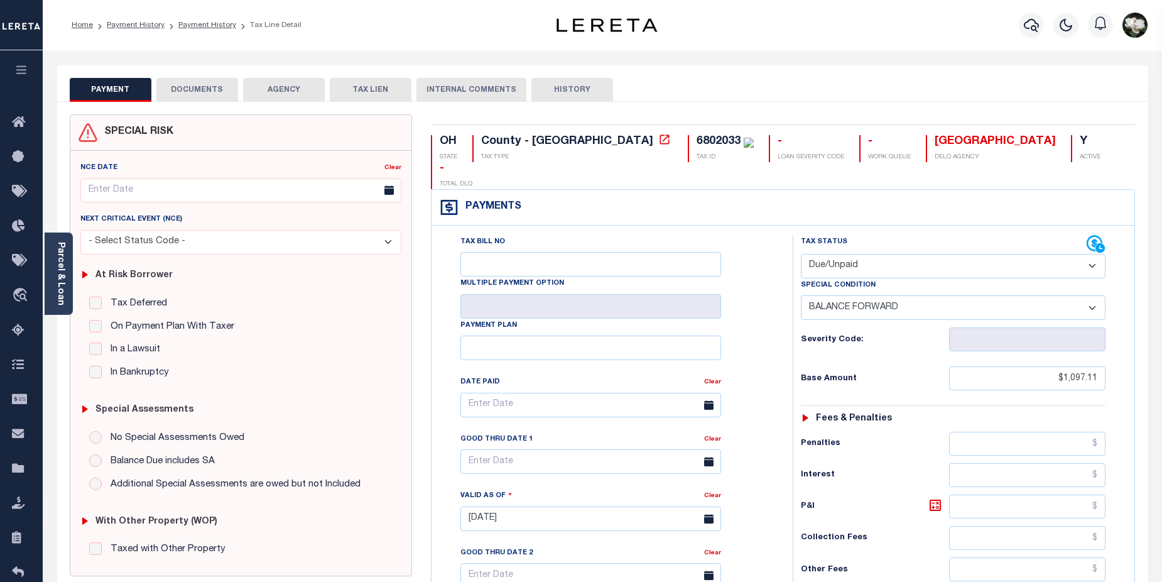
click at [1094, 295] on select "-- Select Special Condition -- 3RD PARTY TAX LIEN AGENCY TAX LIEN (A.K.A Inside…" at bounding box center [953, 307] width 305 height 25
click at [748, 80] on div "PAYMENT DOCUMENTS AGENCY DELINQUENT PAYEE TAX LIEN HISTORY" at bounding box center [603, 89] width 1066 height 23
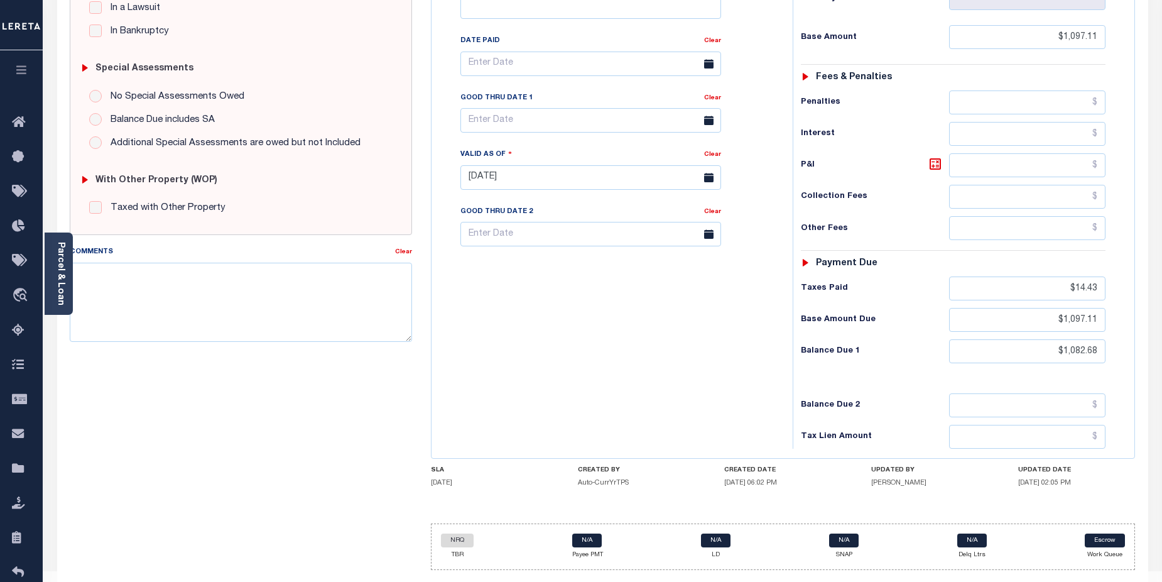
scroll to position [343, 0]
click at [625, 371] on div "Tax Bill No Multiple Payment Option Payment Plan Clear" at bounding box center [609, 169] width 349 height 555
click at [697, 363] on div "Tax Bill No Multiple Payment Option Payment Plan Clear" at bounding box center [609, 169] width 349 height 555
click at [600, 278] on div "Tax Bill No Multiple Payment Option Payment Plan Clear" at bounding box center [609, 169] width 349 height 555
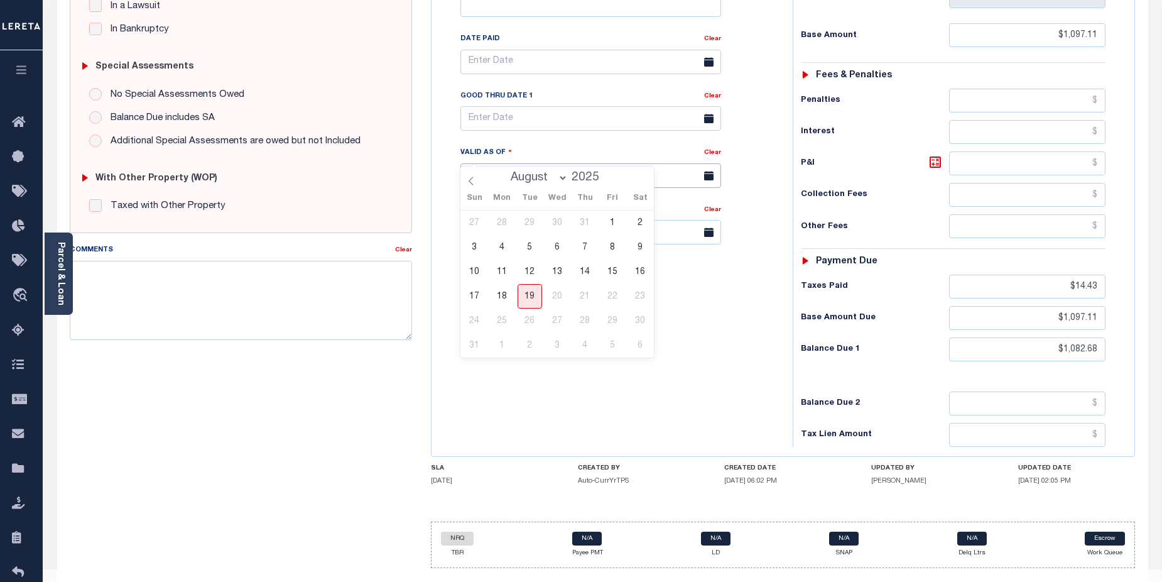
click at [558, 163] on input "[DATE]" at bounding box center [591, 175] width 261 height 25
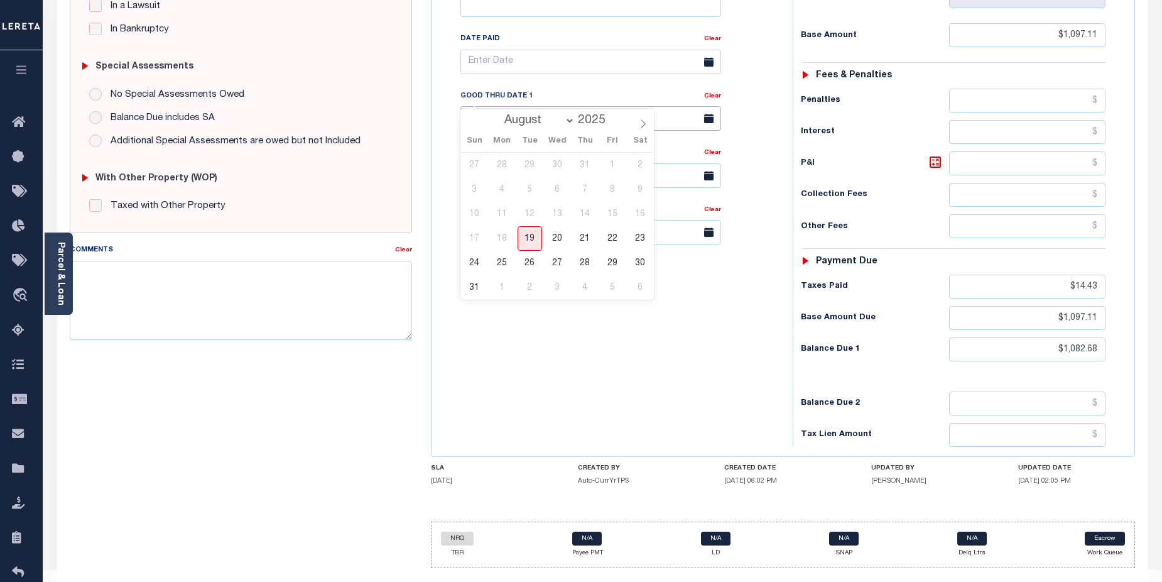
click at [561, 106] on input "text" at bounding box center [591, 118] width 261 height 25
click at [476, 292] on span "31" at bounding box center [474, 287] width 25 height 25
type input "[DATE]"
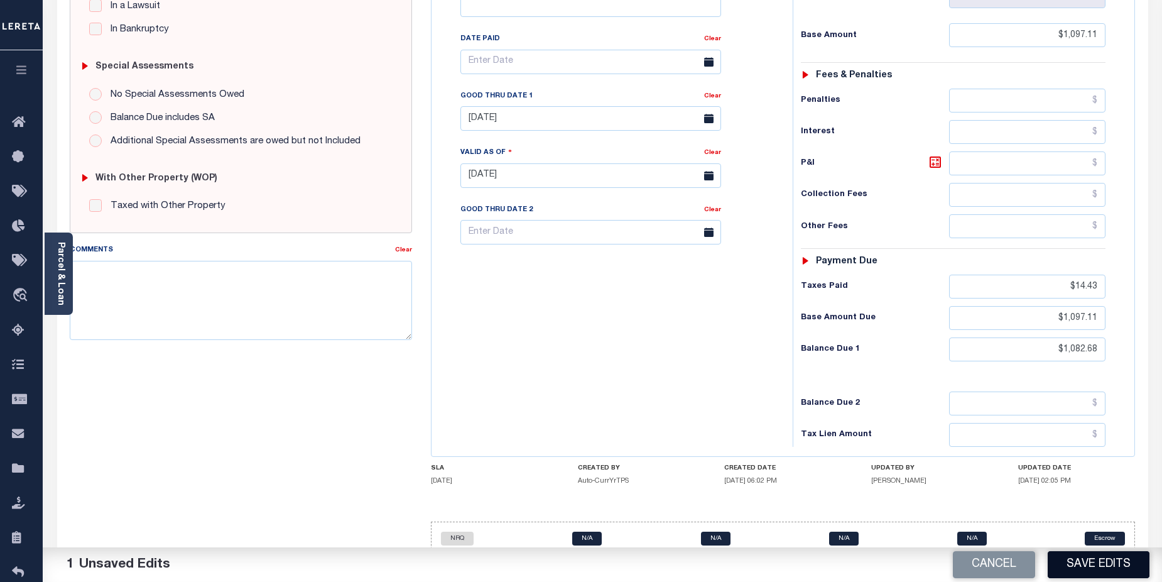
click at [1095, 570] on button "Save Edits" at bounding box center [1099, 564] width 102 height 27
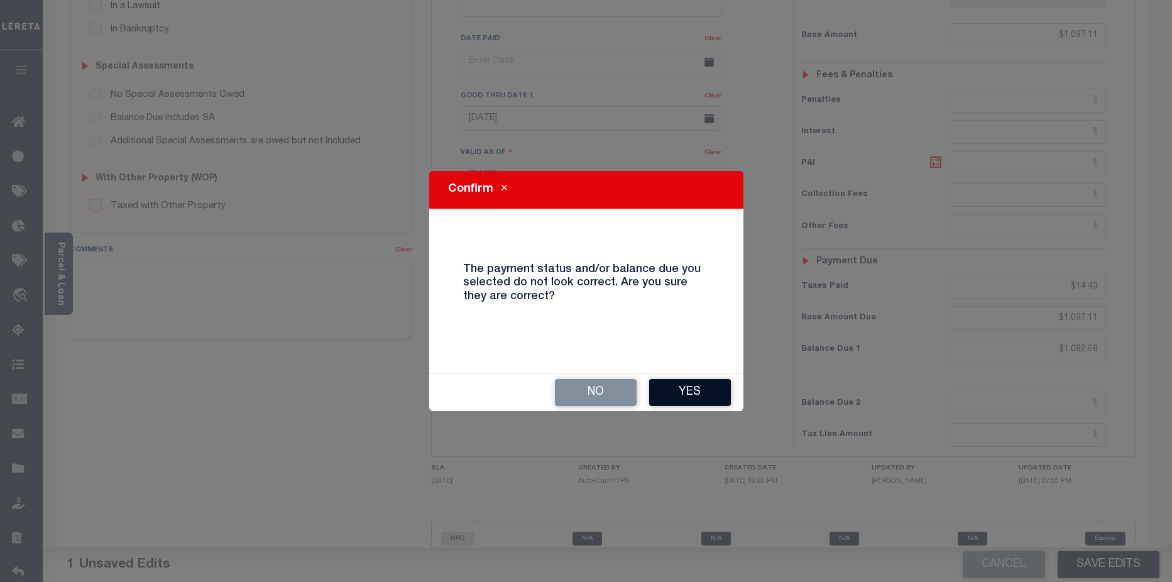
click at [701, 392] on button "Yes" at bounding box center [690, 392] width 82 height 27
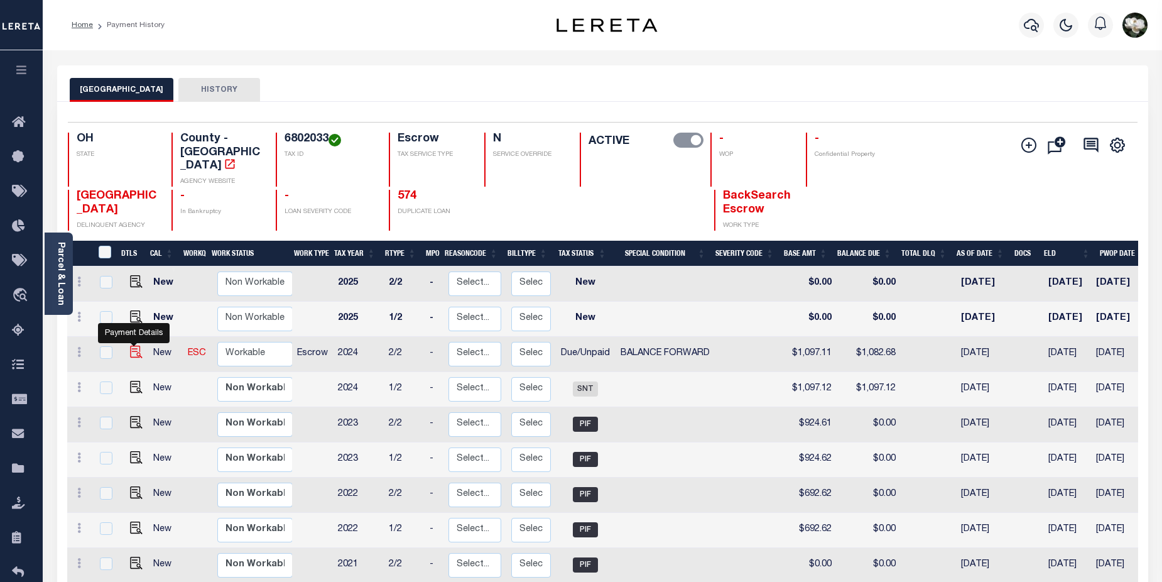
click at [136, 346] on img "" at bounding box center [136, 352] width 13 height 13
checkbox input "true"
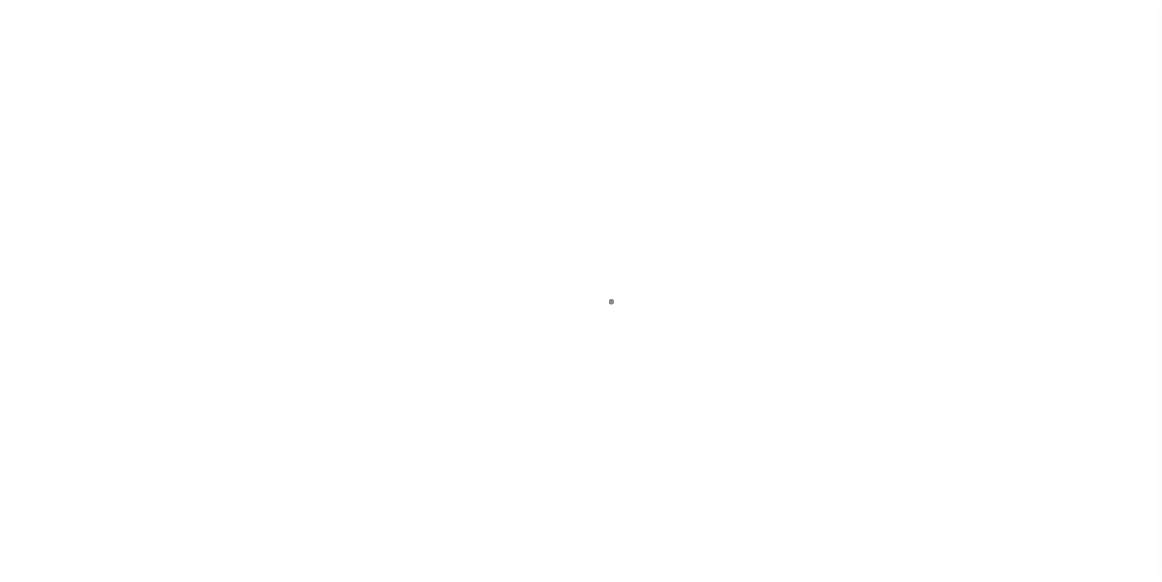
select select "DUE"
select select "33"
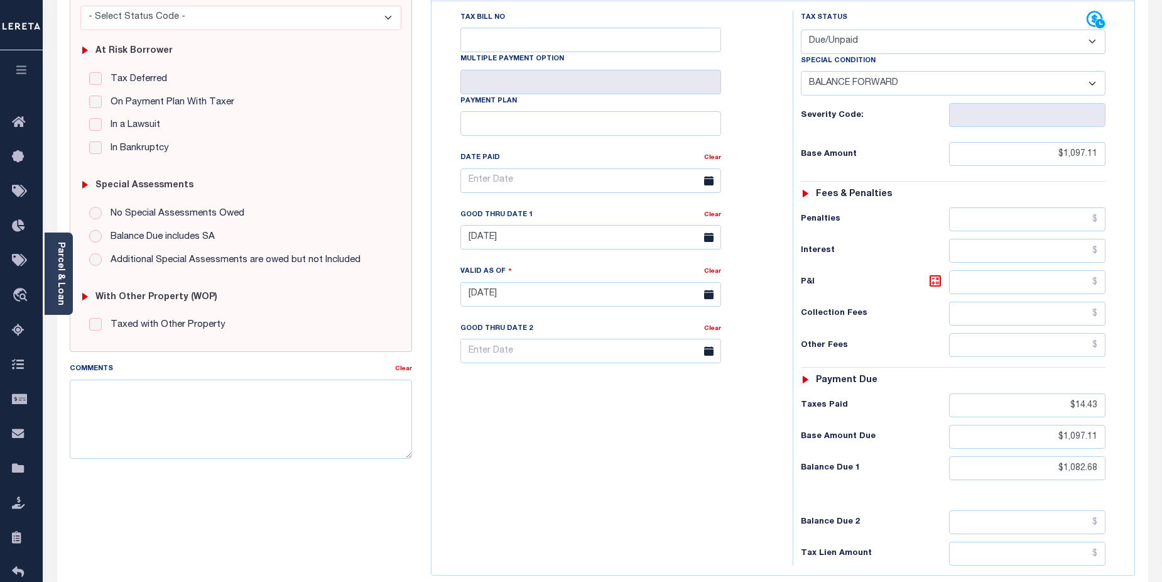
scroll to position [223, 0]
drag, startPoint x: 1055, startPoint y: 419, endPoint x: 1003, endPoint y: 387, distance: 61.2
click at [1100, 426] on input "$1,097.11" at bounding box center [1027, 438] width 157 height 24
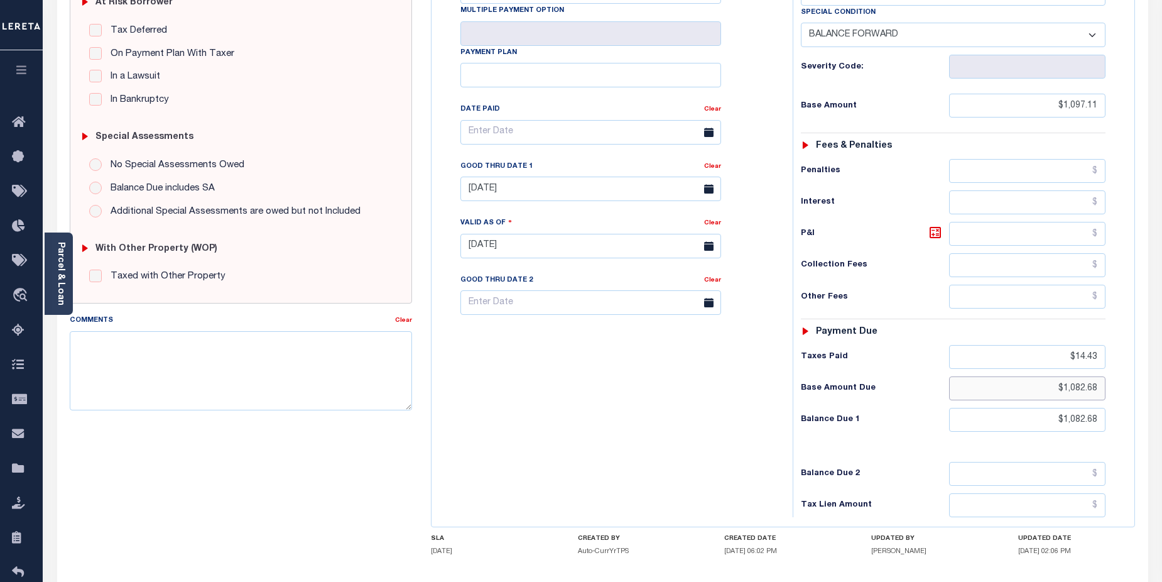
scroll to position [343, 0]
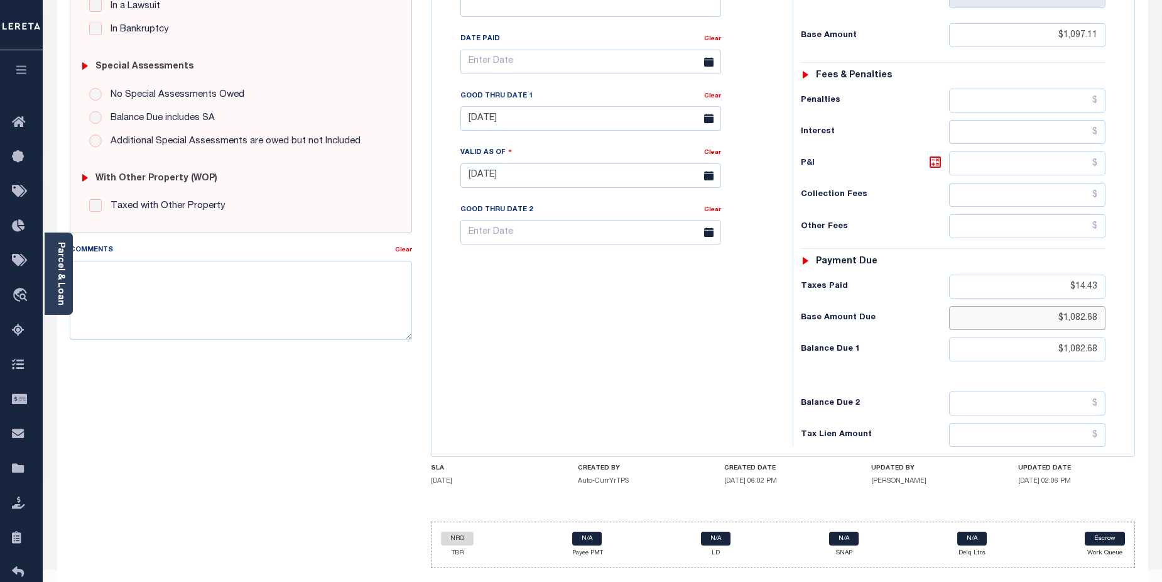
type input "$1,082.68"
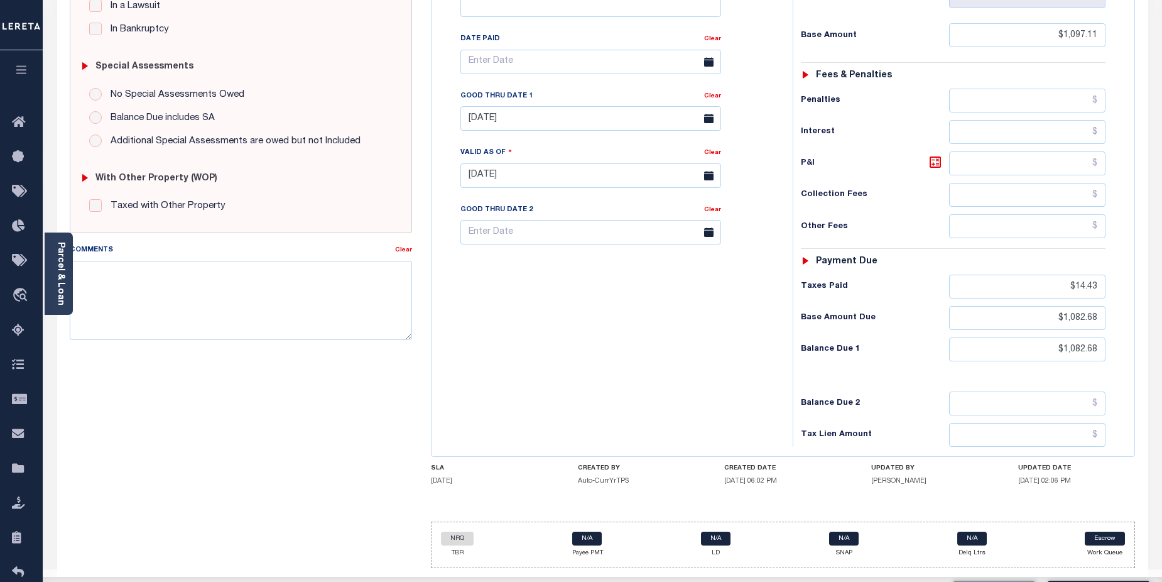
click at [645, 397] on div "Tax Bill No Multiple Payment Option Payment Plan Clear" at bounding box center [609, 169] width 349 height 555
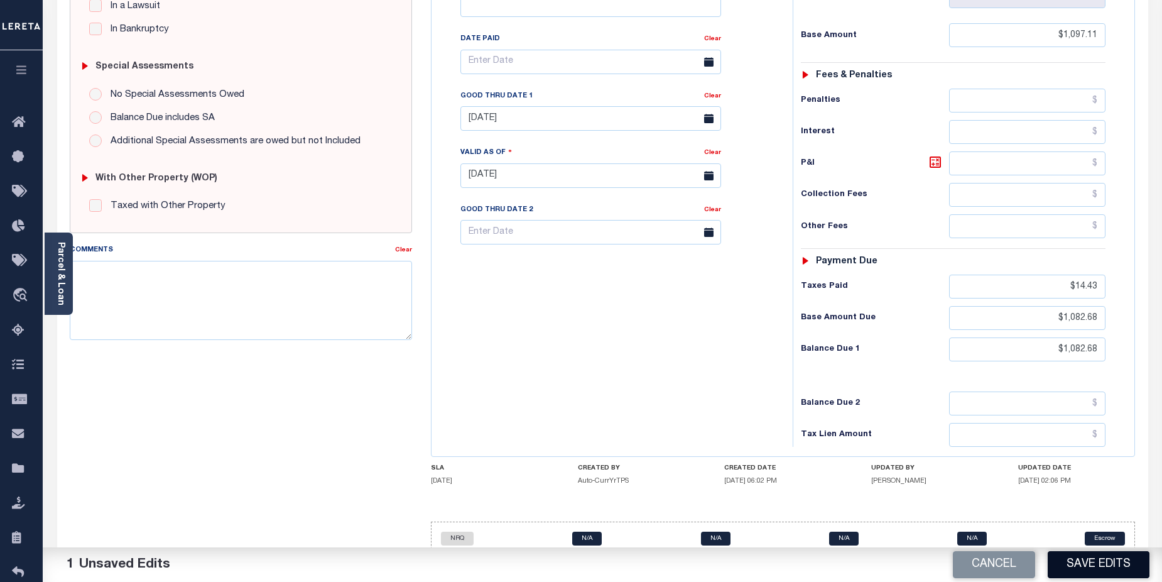
click at [1111, 565] on button "Save Edits" at bounding box center [1099, 564] width 102 height 27
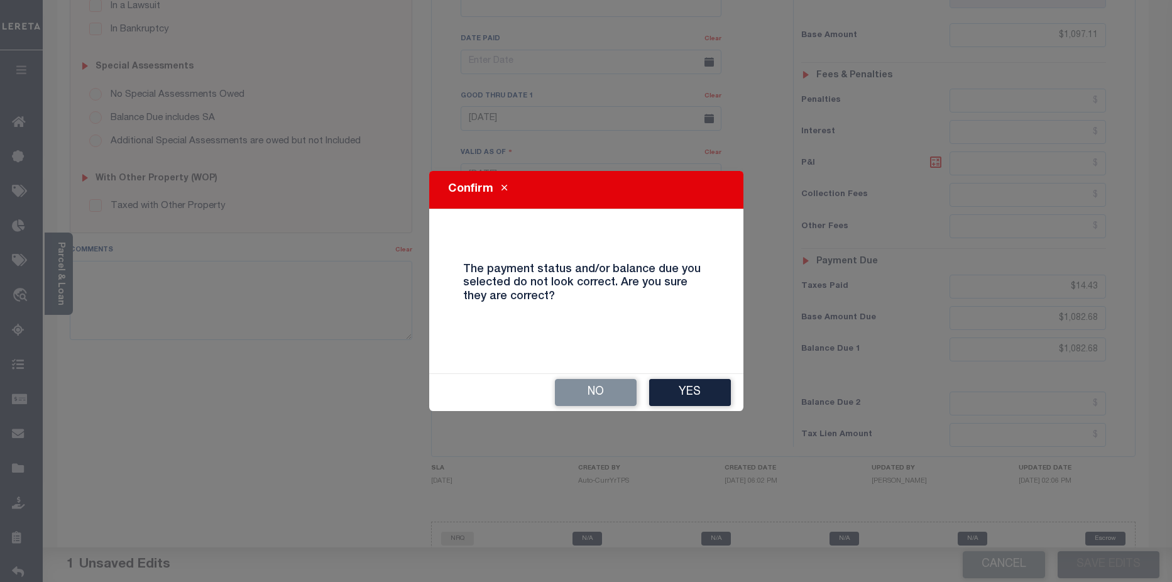
click at [687, 397] on button "Yes" at bounding box center [690, 392] width 82 height 27
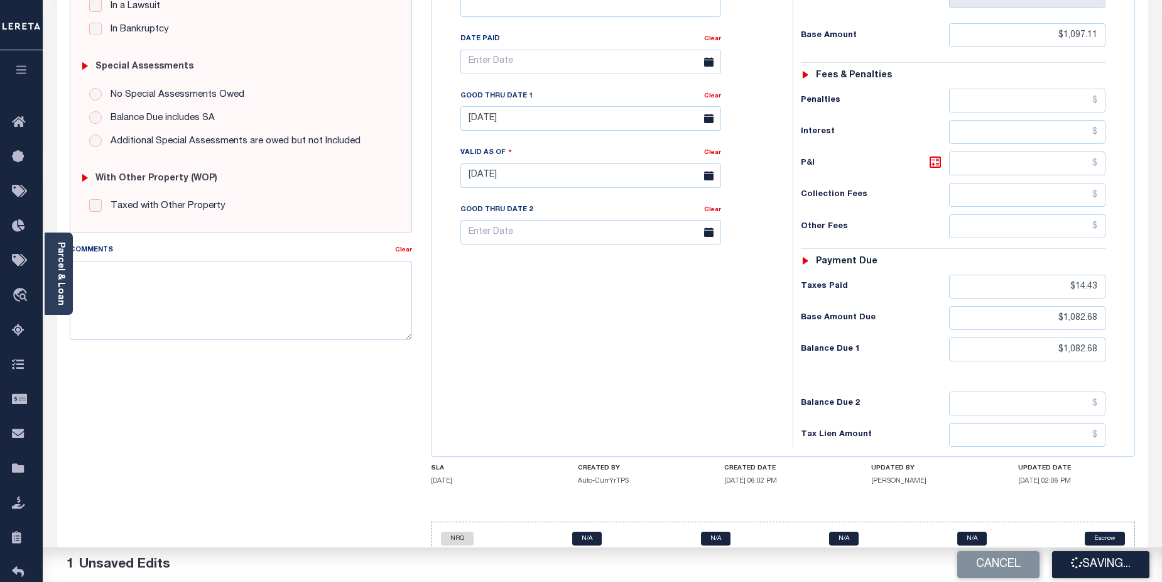
checkbox input "false"
type input "$1,097.11"
type input "$14.43"
type input "$1,082.68"
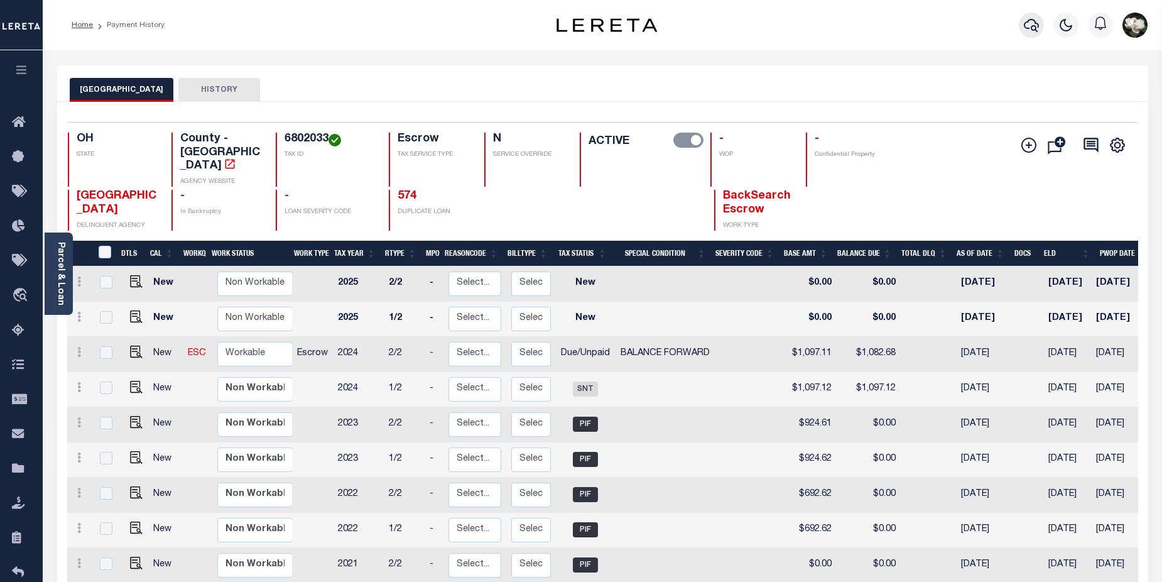
click at [1030, 24] on icon "button" at bounding box center [1031, 25] width 15 height 15
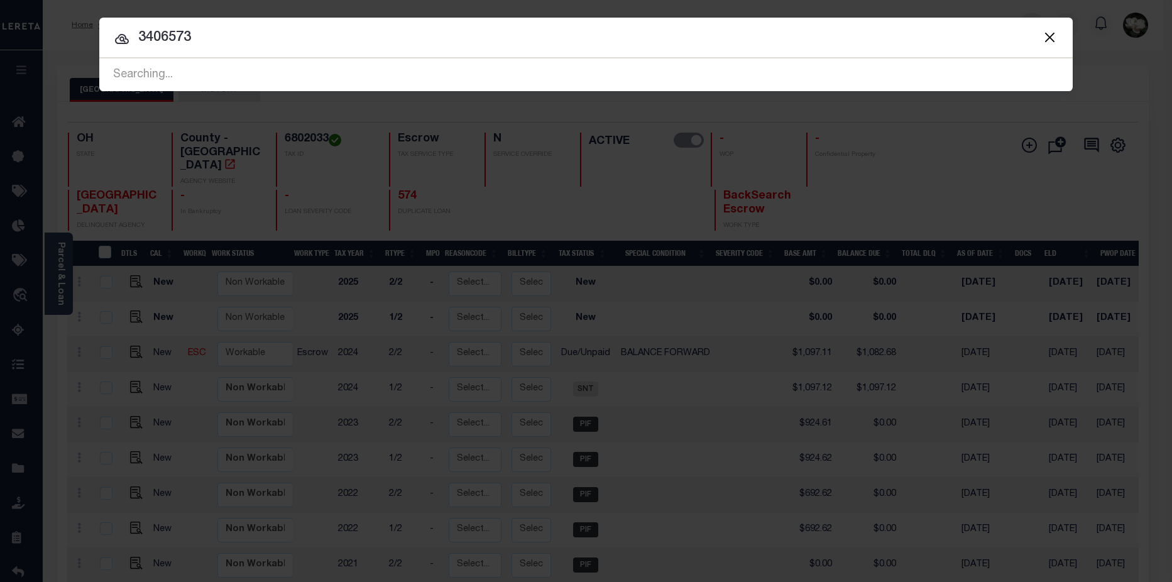
type input "3406573"
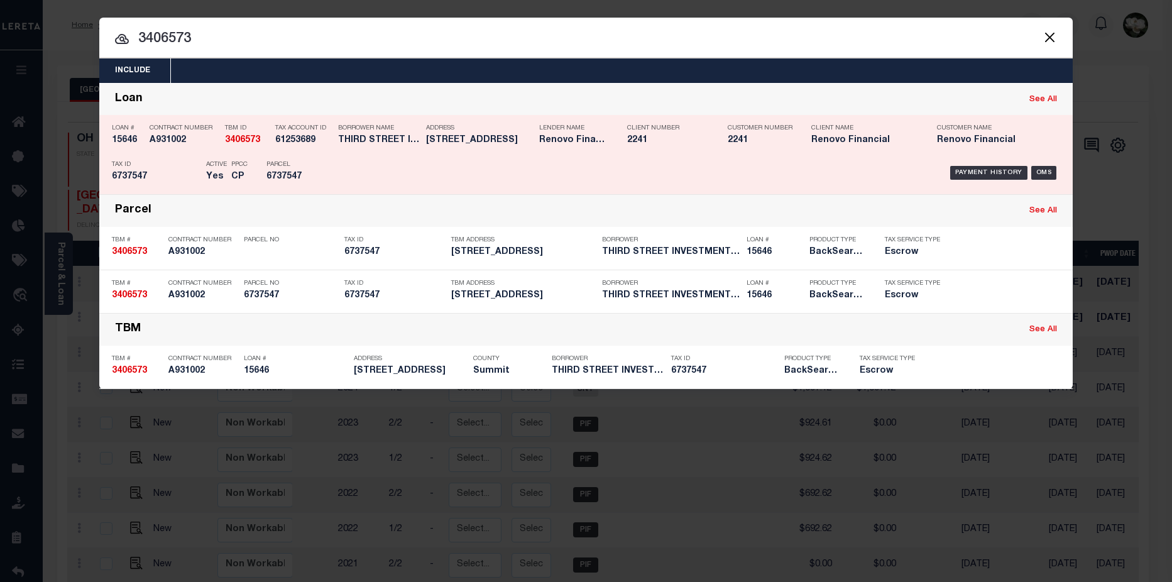
click at [327, 172] on div "Parcel 6737547" at bounding box center [294, 173] width 75 height 36
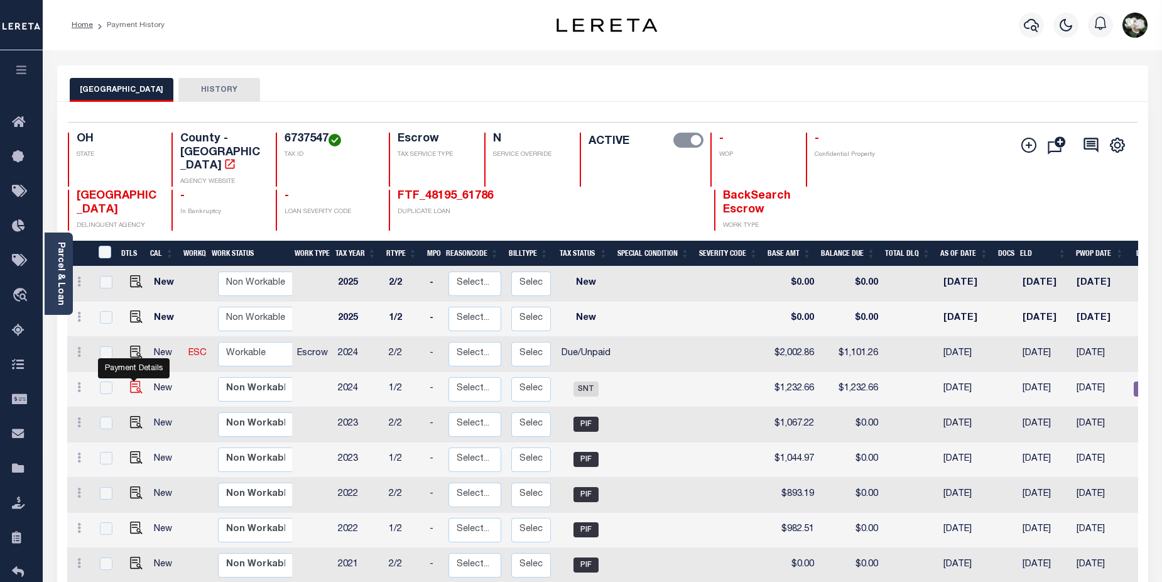
click at [136, 381] on img "" at bounding box center [136, 387] width 13 height 13
checkbox input "true"
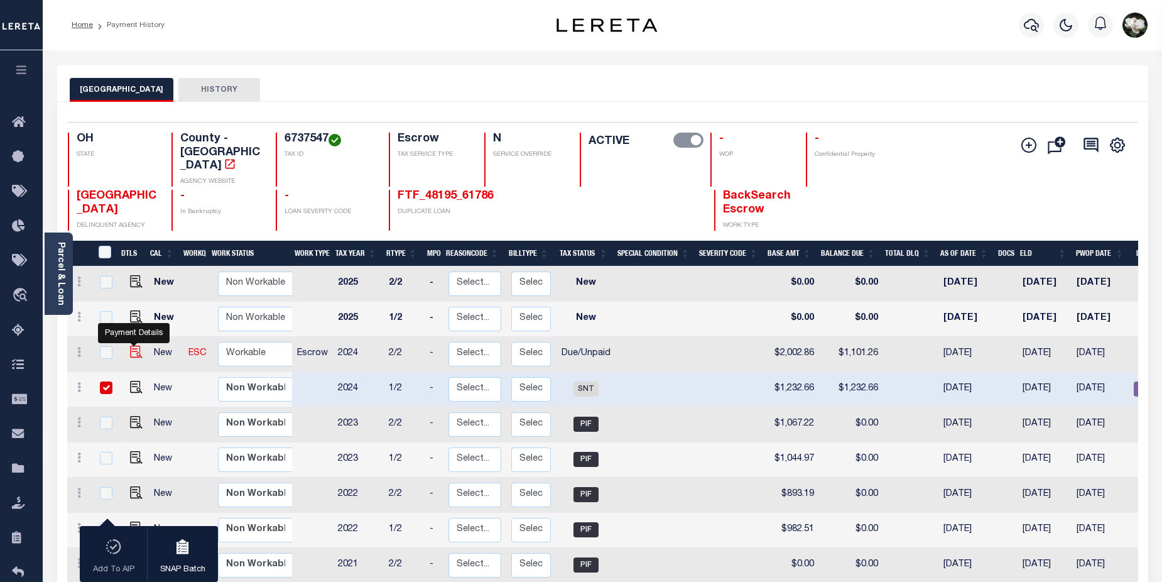
click at [136, 346] on img "" at bounding box center [136, 352] width 13 height 13
checkbox input "true"
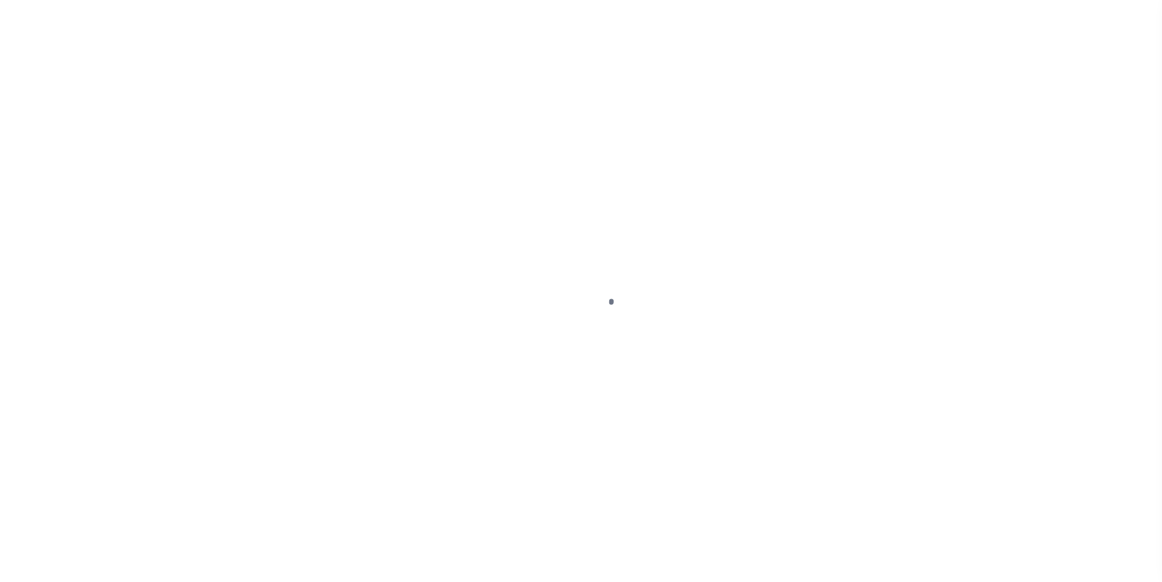
select select "SNT"
select select "DUE"
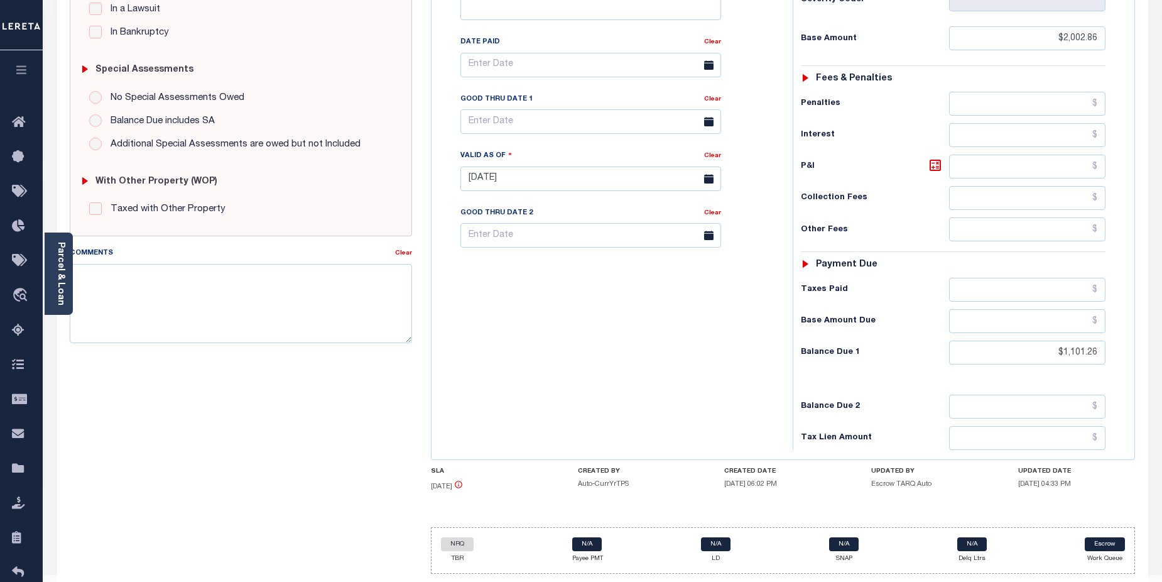
scroll to position [345, 0]
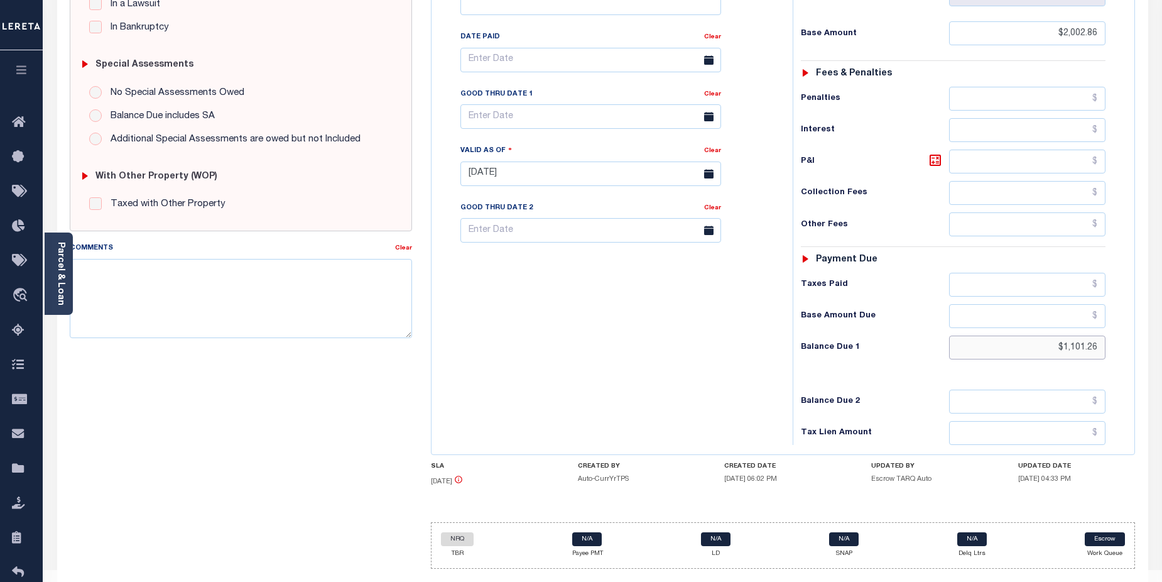
drag, startPoint x: 1050, startPoint y: 320, endPoint x: 1100, endPoint y: 320, distance: 49.6
click at [1100, 336] on input "$1,101.26" at bounding box center [1027, 348] width 157 height 24
type input "$12,161,211"
type input "08/19/2025"
type input "$12,161,211.00"
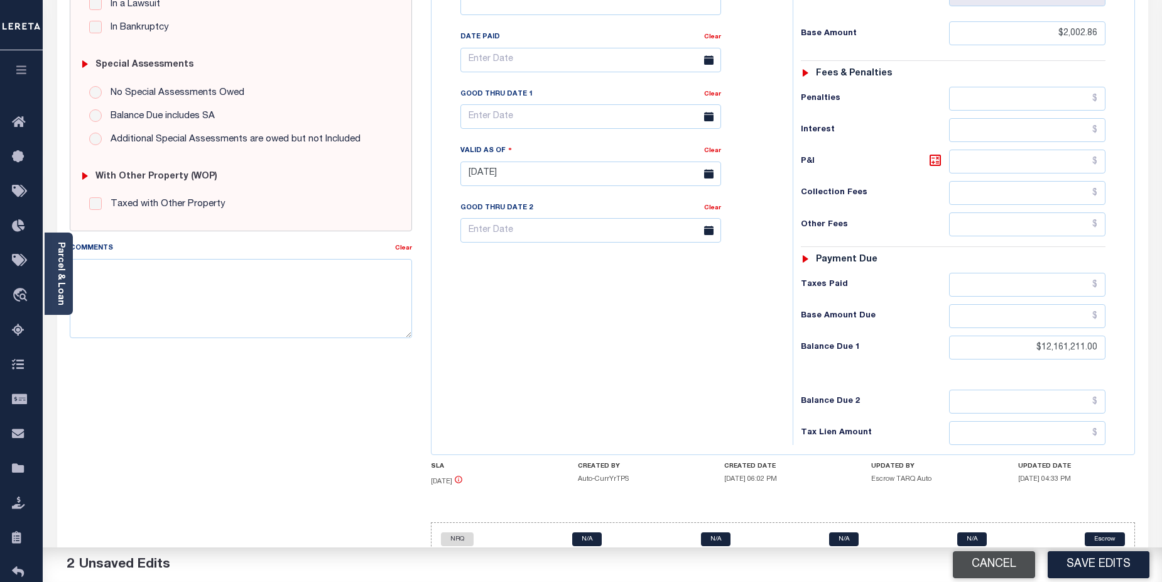
click at [1017, 566] on button "Cancel" at bounding box center [994, 564] width 82 height 27
type input "[DATE]"
type input "$1,101.26"
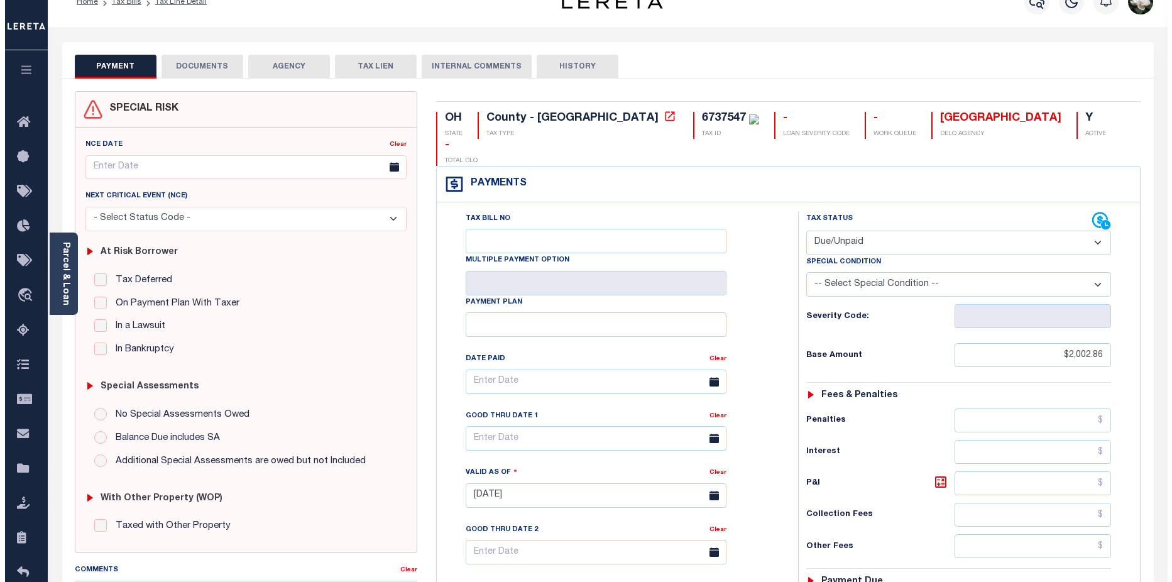
scroll to position [0, 0]
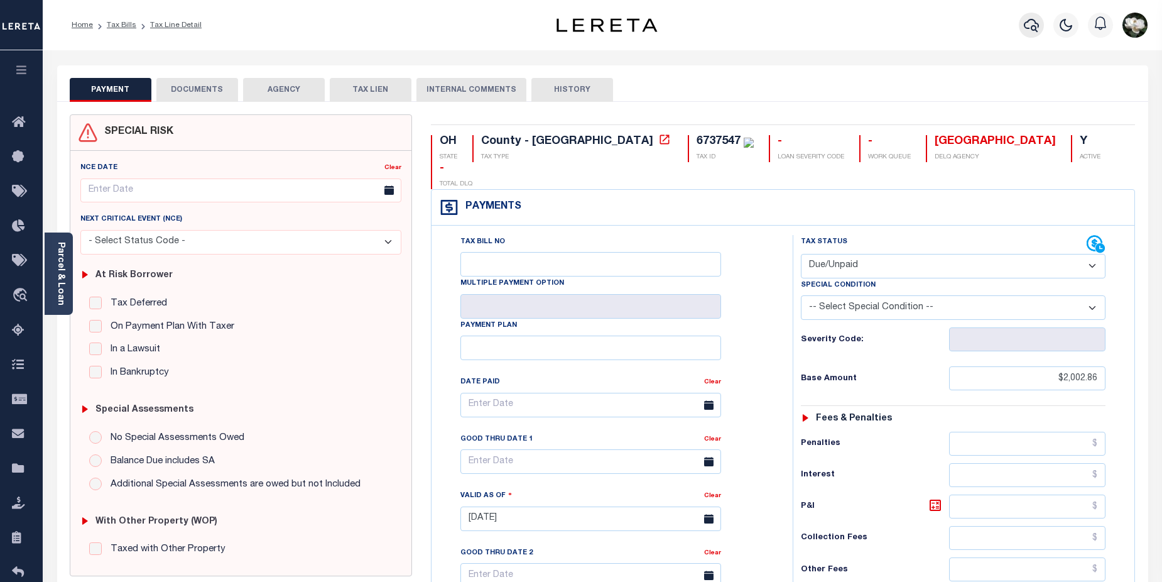
click at [1029, 24] on icon "button" at bounding box center [1031, 25] width 15 height 15
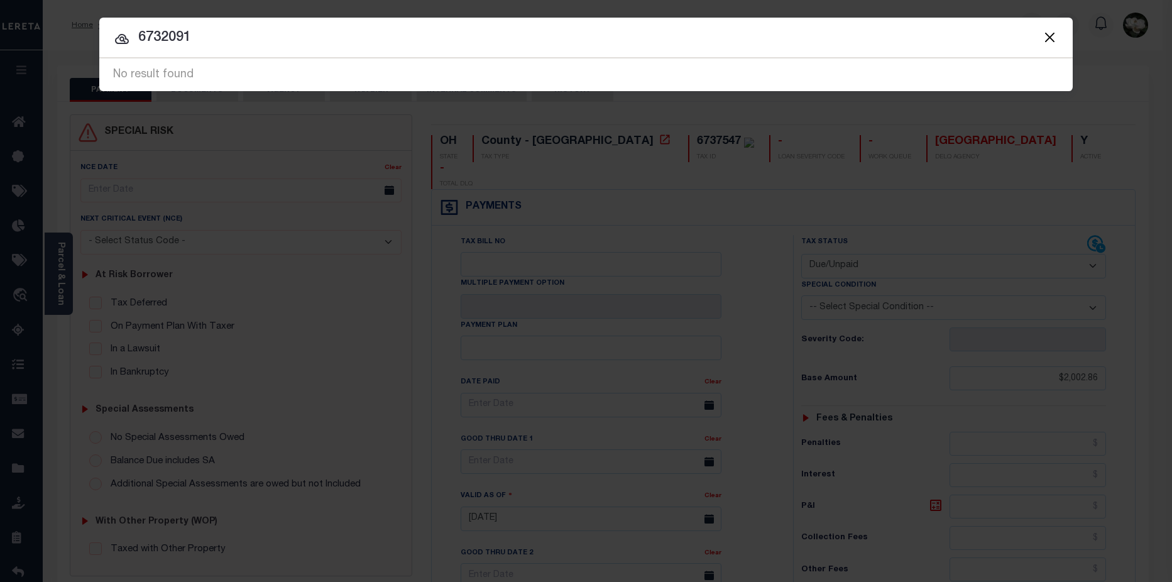
drag, startPoint x: 212, startPoint y: 45, endPoint x: 139, endPoint y: 40, distance: 73.1
click at [139, 40] on input "6732091" at bounding box center [585, 38] width 973 height 22
paste input "3392370"
type input "3392370"
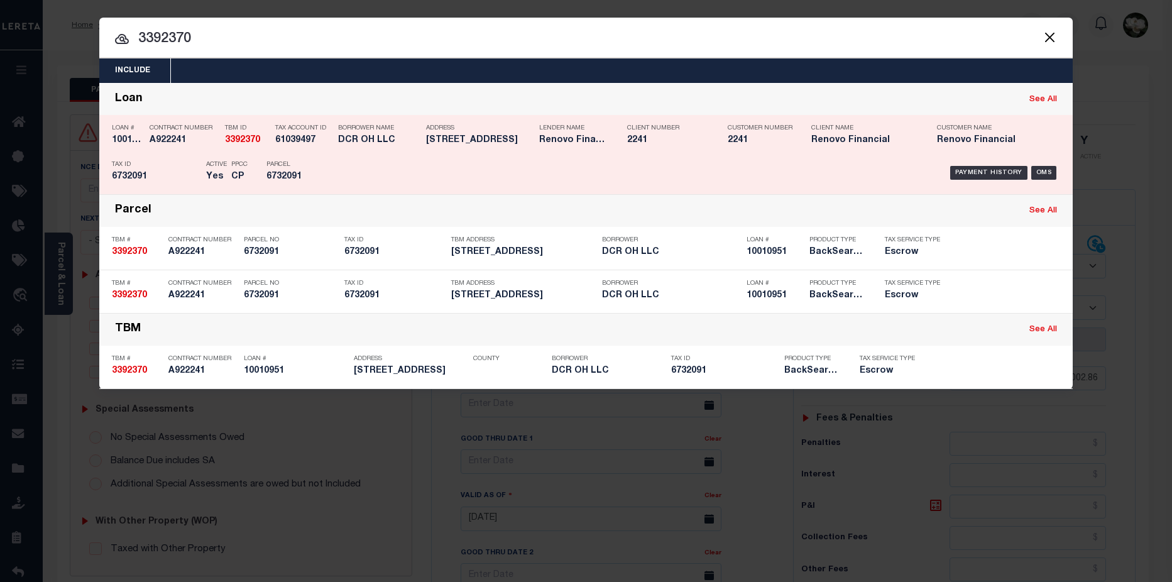
click at [359, 150] on div "Borrower Name DCR OH LLC" at bounding box center [379, 136] width 82 height 36
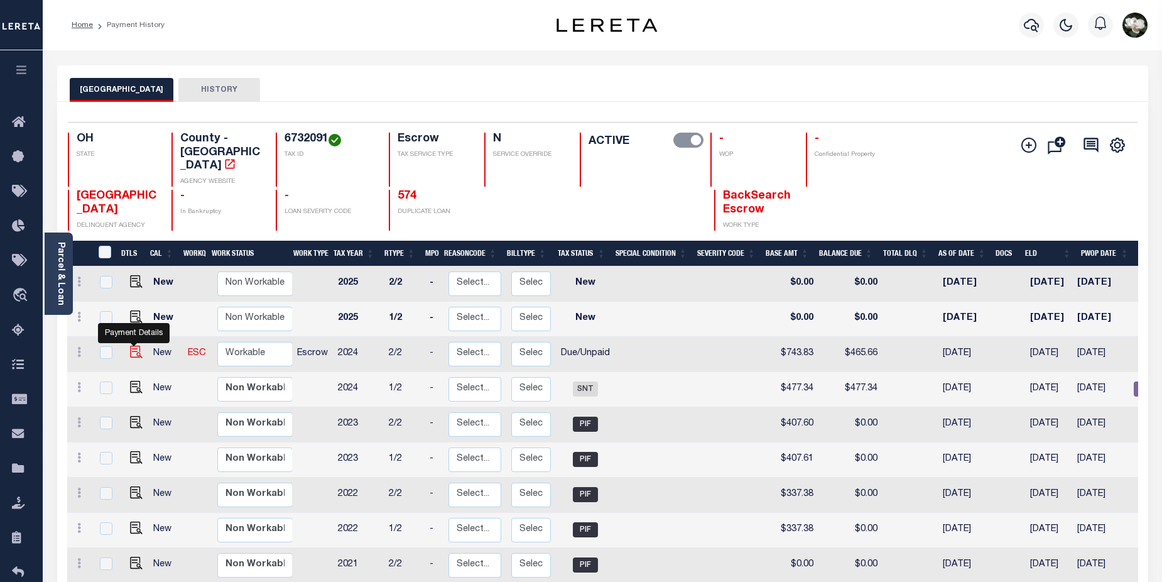
click at [138, 346] on img "" at bounding box center [136, 352] width 13 height 13
checkbox input "true"
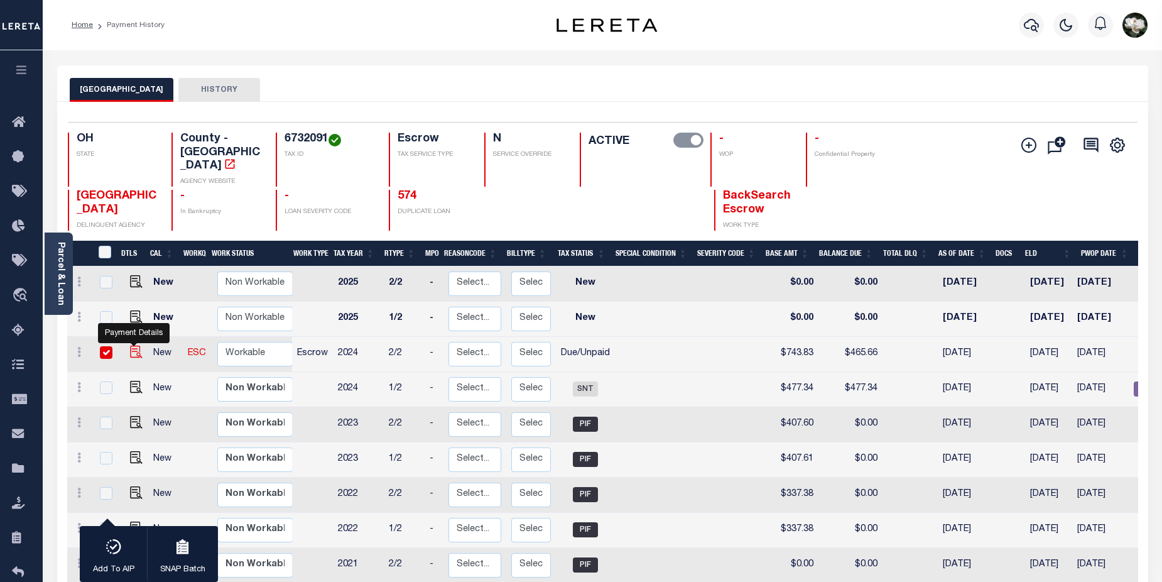
click at [135, 346] on img "" at bounding box center [136, 352] width 13 height 13
checkbox input "false"
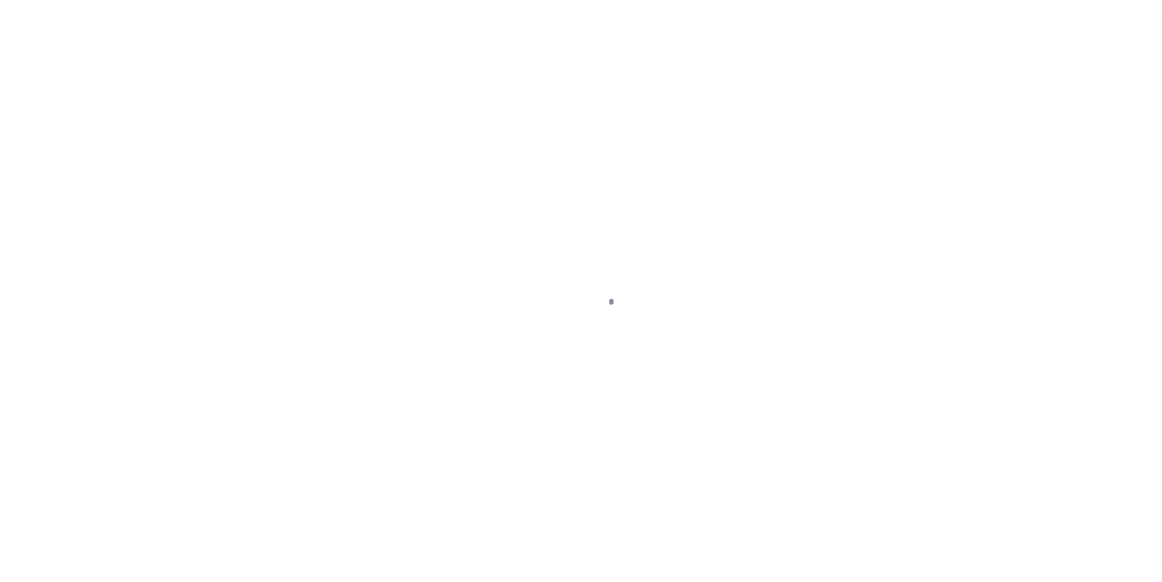
select select "DUE"
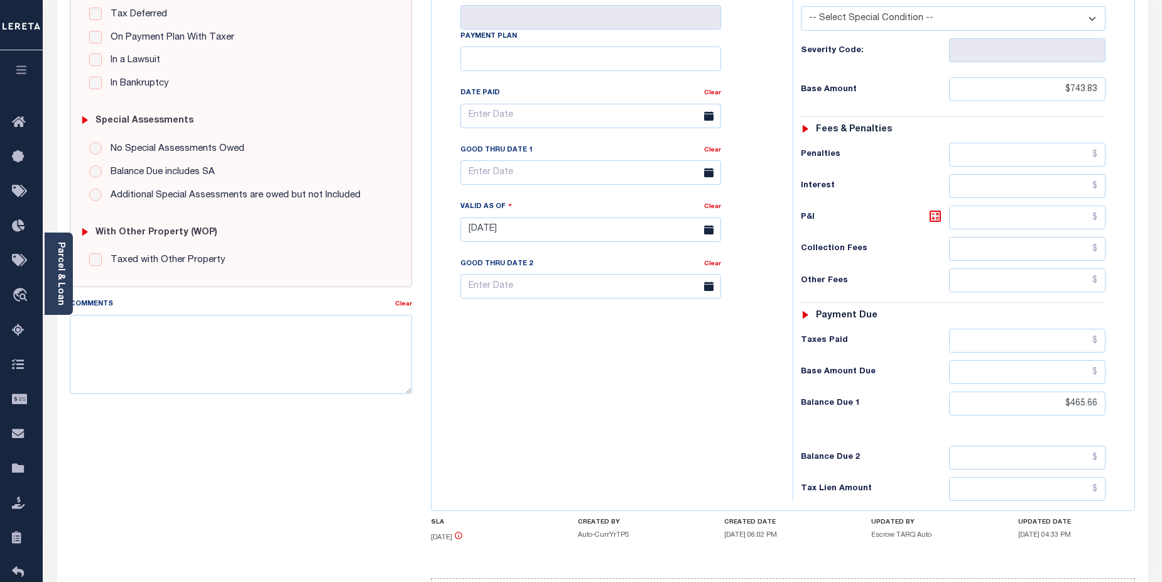
scroll to position [295, 0]
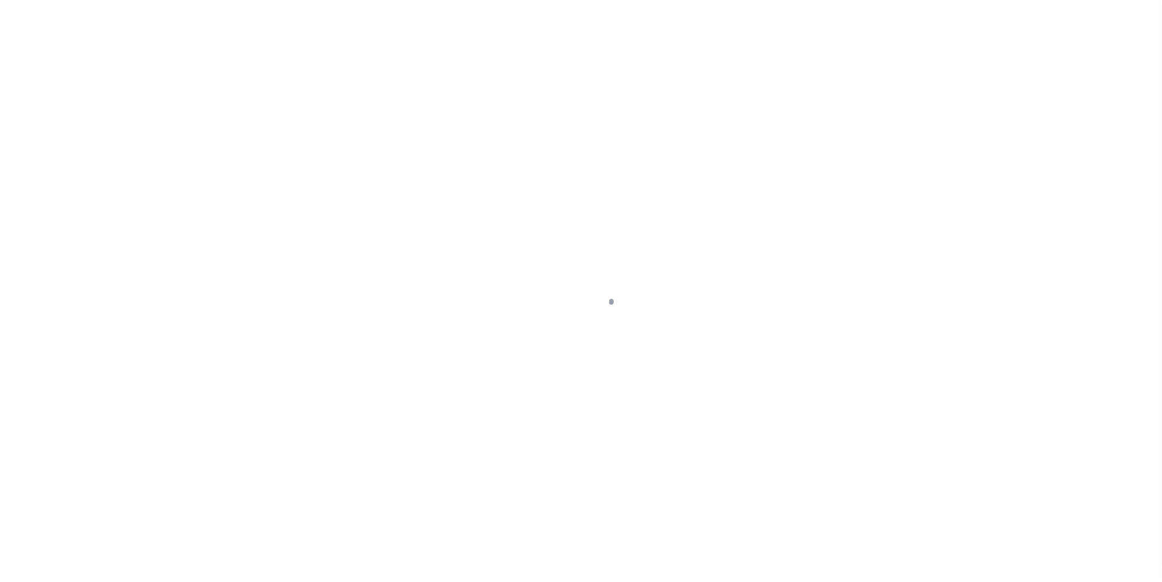
select select "DUE"
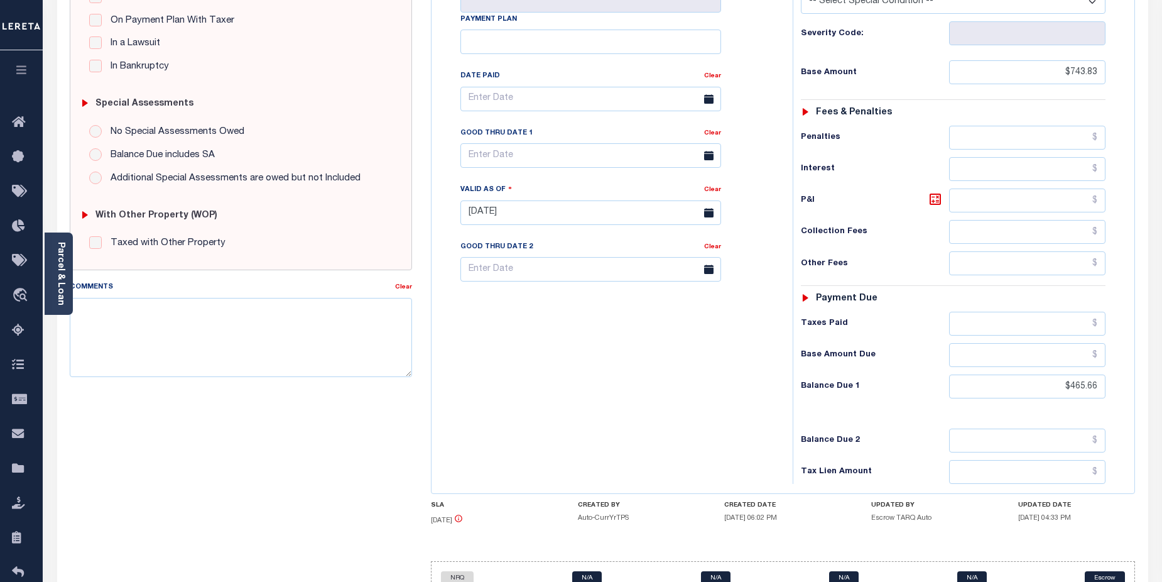
scroll to position [343, 0]
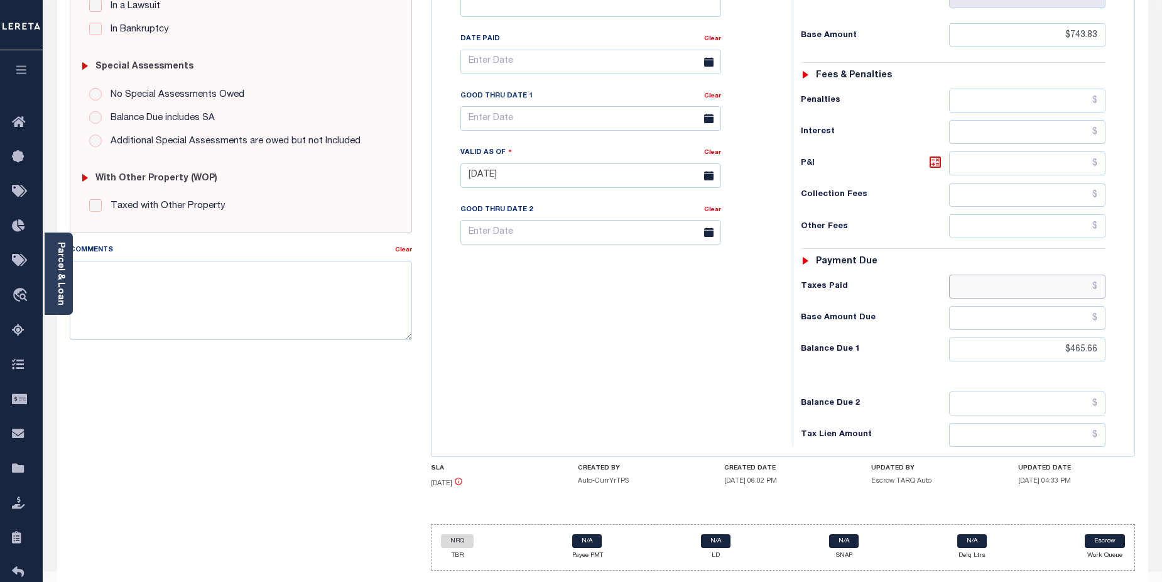
click at [1041, 275] on input "text" at bounding box center [1027, 287] width 157 height 24
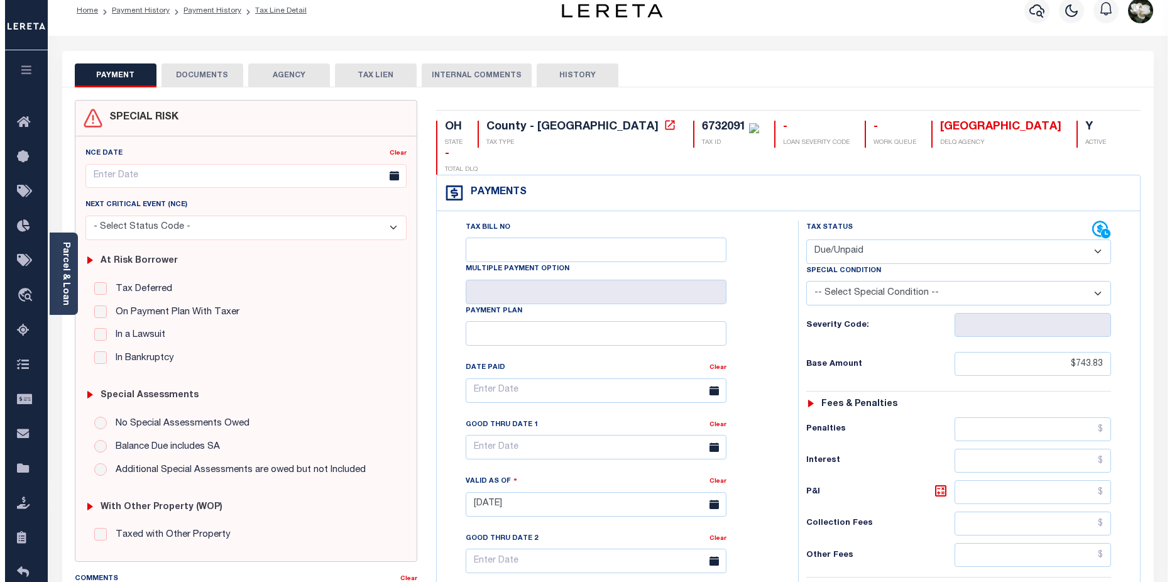
scroll to position [0, 0]
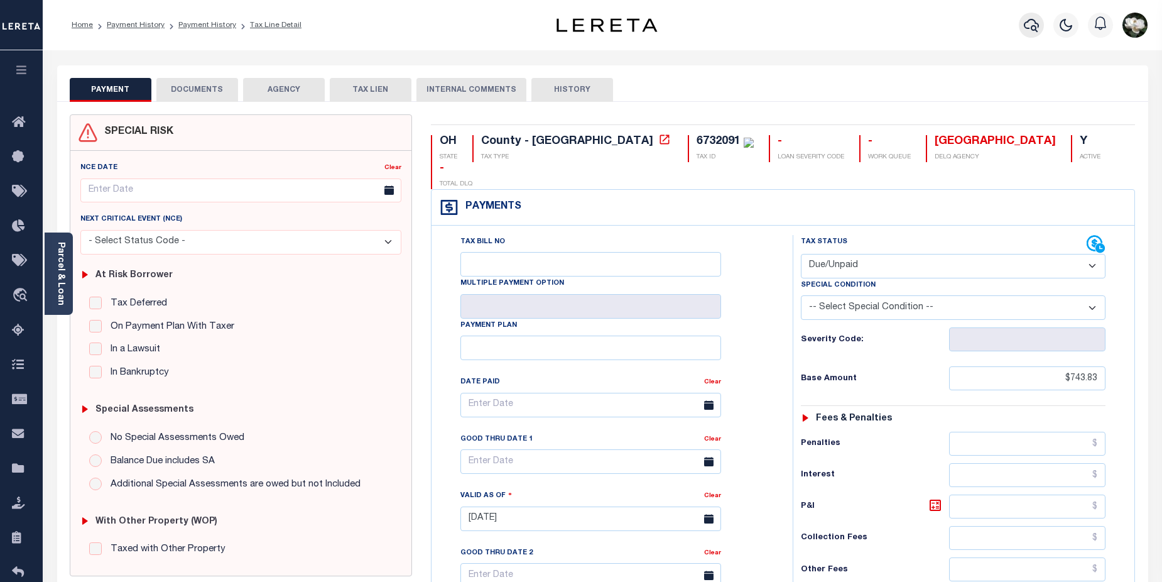
click at [1034, 30] on icon "button" at bounding box center [1031, 25] width 15 height 15
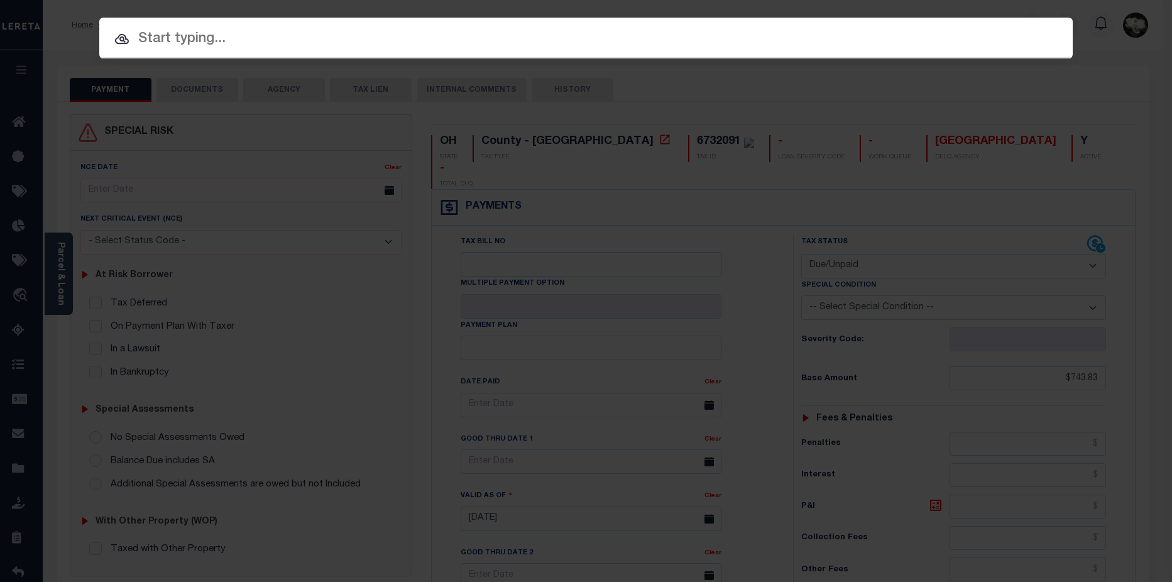
click at [249, 35] on input "text" at bounding box center [585, 39] width 973 height 22
paste input "3392369"
type input "3392369"
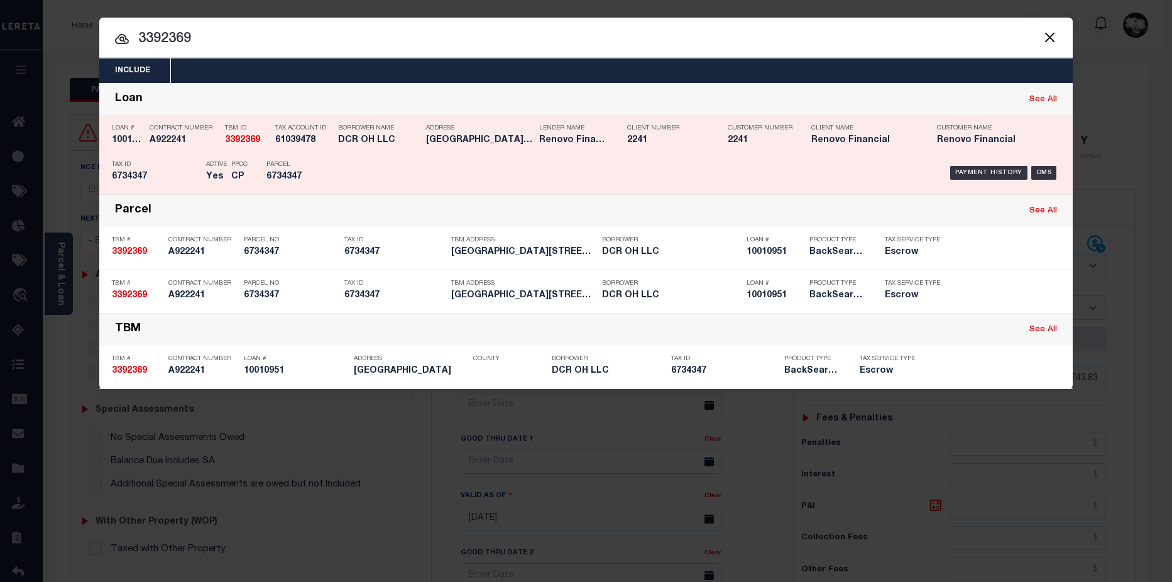
click at [319, 165] on p "Parcel" at bounding box center [294, 165] width 57 height 8
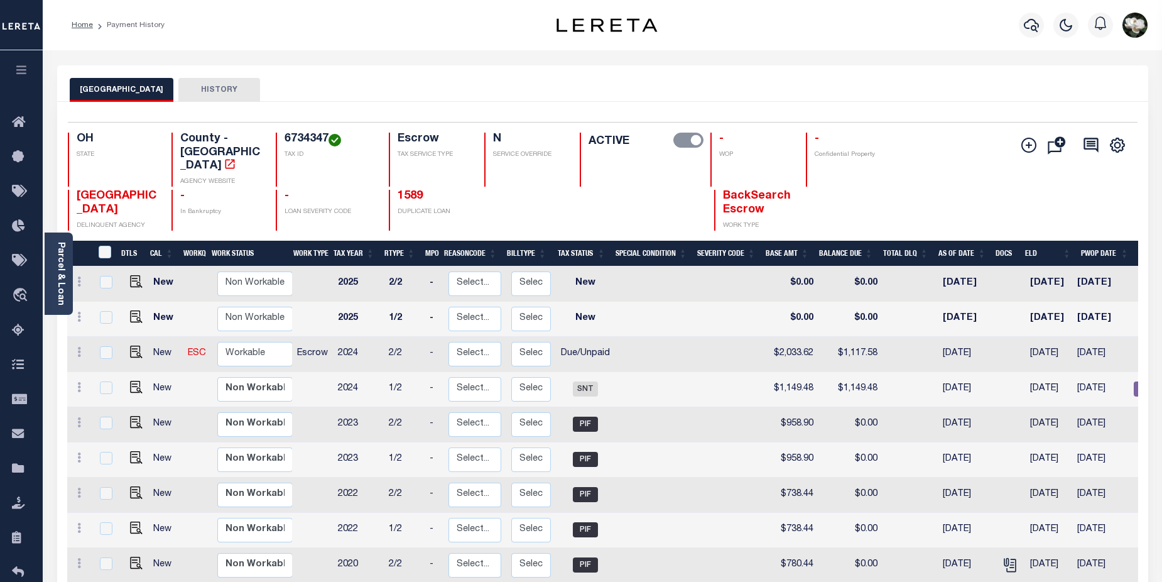
click at [320, 164] on div "6734347 TAX ID" at bounding box center [325, 160] width 98 height 54
click at [137, 346] on img "" at bounding box center [136, 352] width 13 height 13
checkbox input "true"
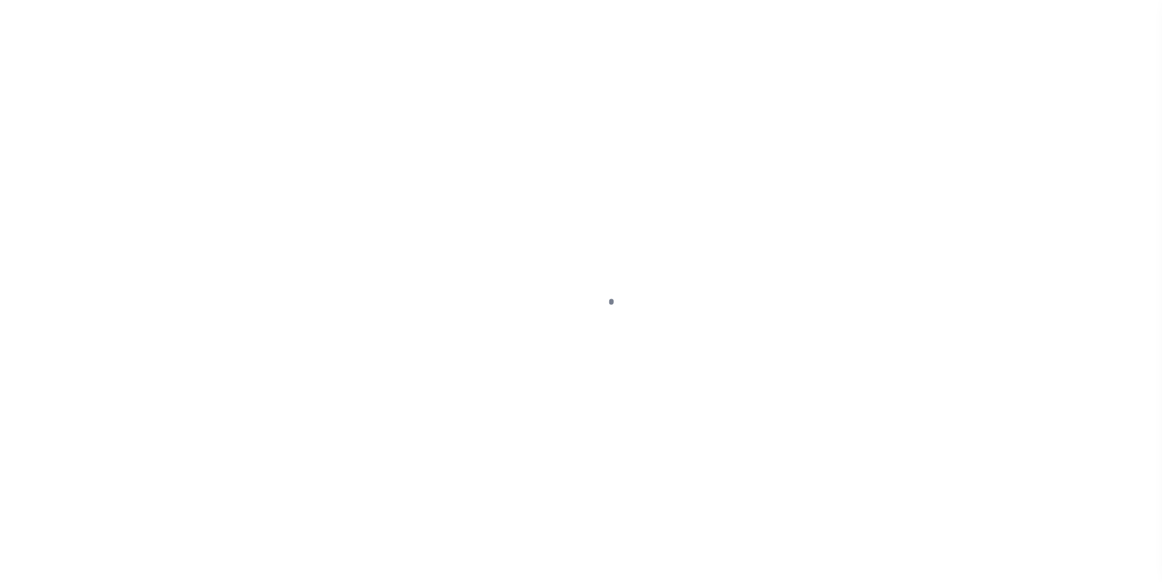
select select "DUE"
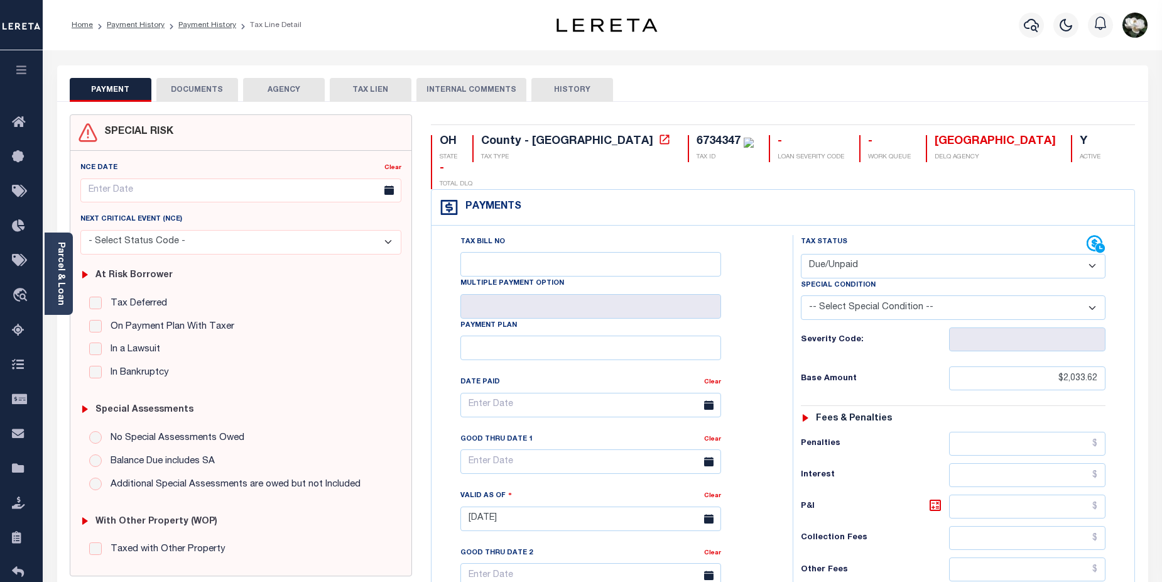
drag, startPoint x: 1032, startPoint y: 26, endPoint x: 978, endPoint y: 30, distance: 54.1
click at [979, 30] on div "Profile Sign out" at bounding box center [925, 25] width 455 height 44
click at [1033, 31] on icon "button" at bounding box center [1031, 25] width 15 height 13
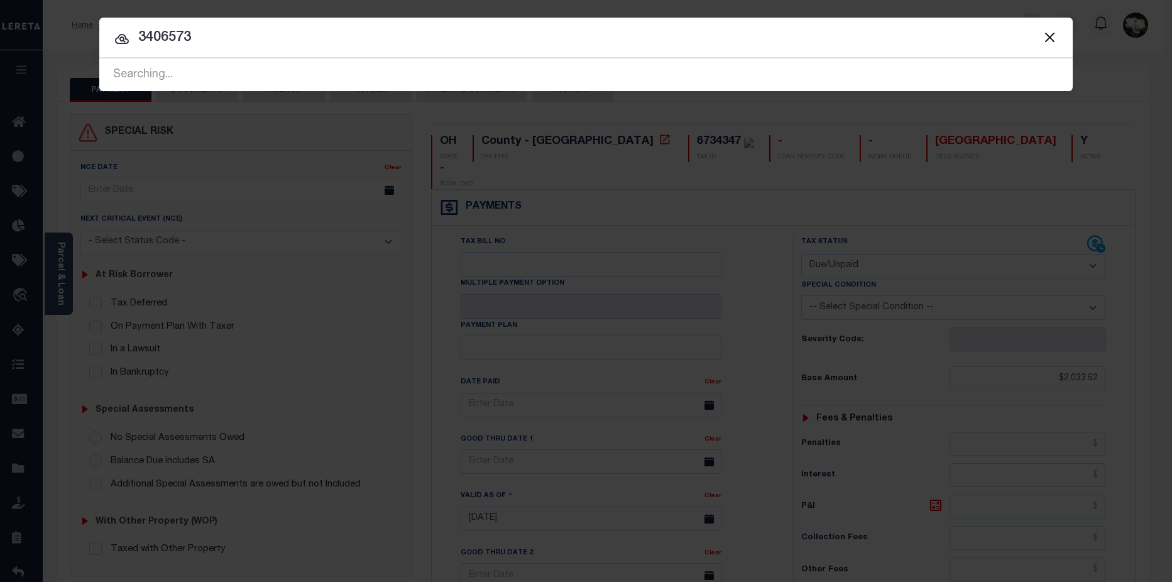
type input "3406573"
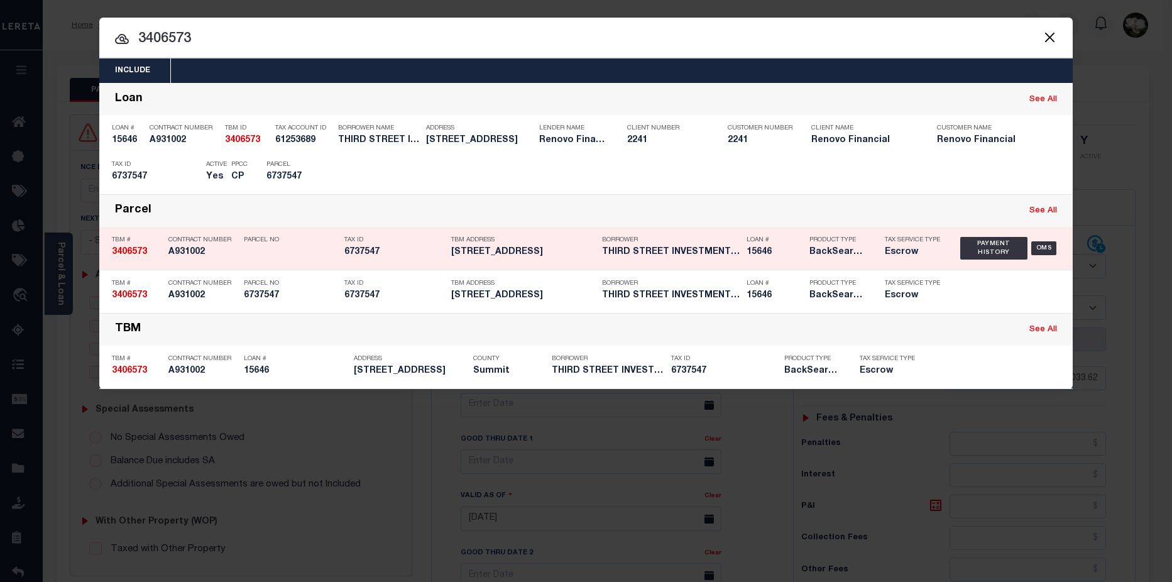
click at [928, 251] on h5 "Escrow" at bounding box center [913, 252] width 57 height 11
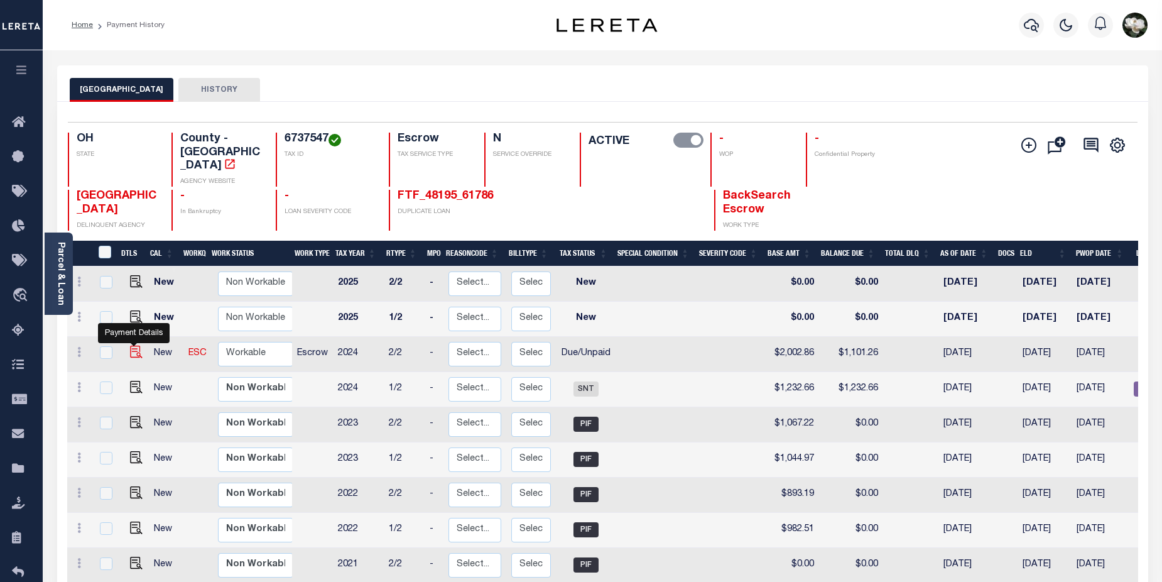
click at [134, 346] on img "" at bounding box center [136, 352] width 13 height 13
checkbox input "true"
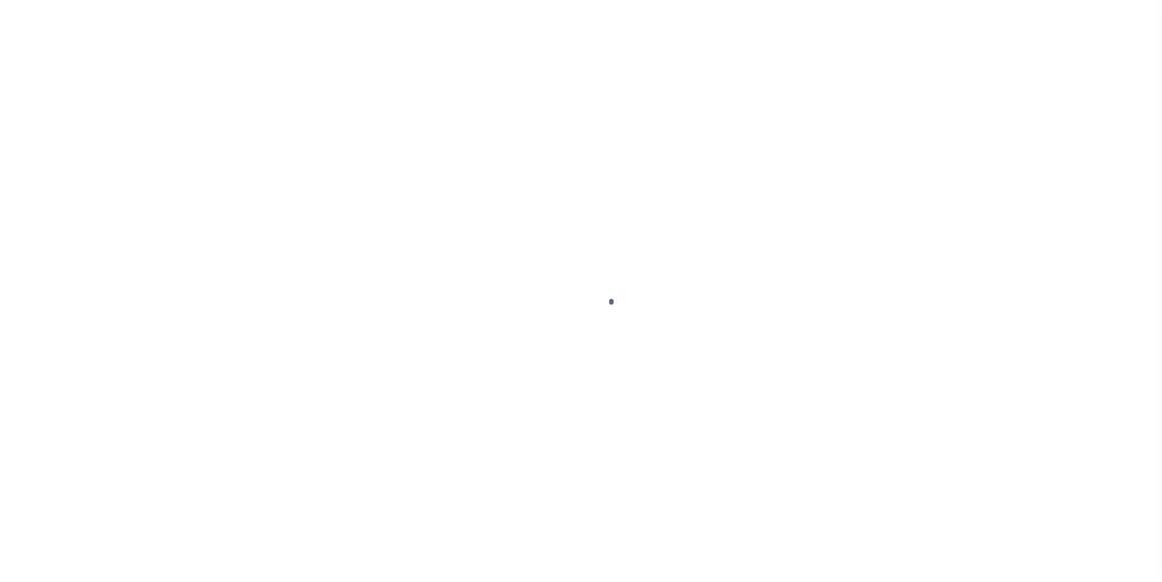
select select "DUE"
